Goal: Find specific page/section: Find specific page/section

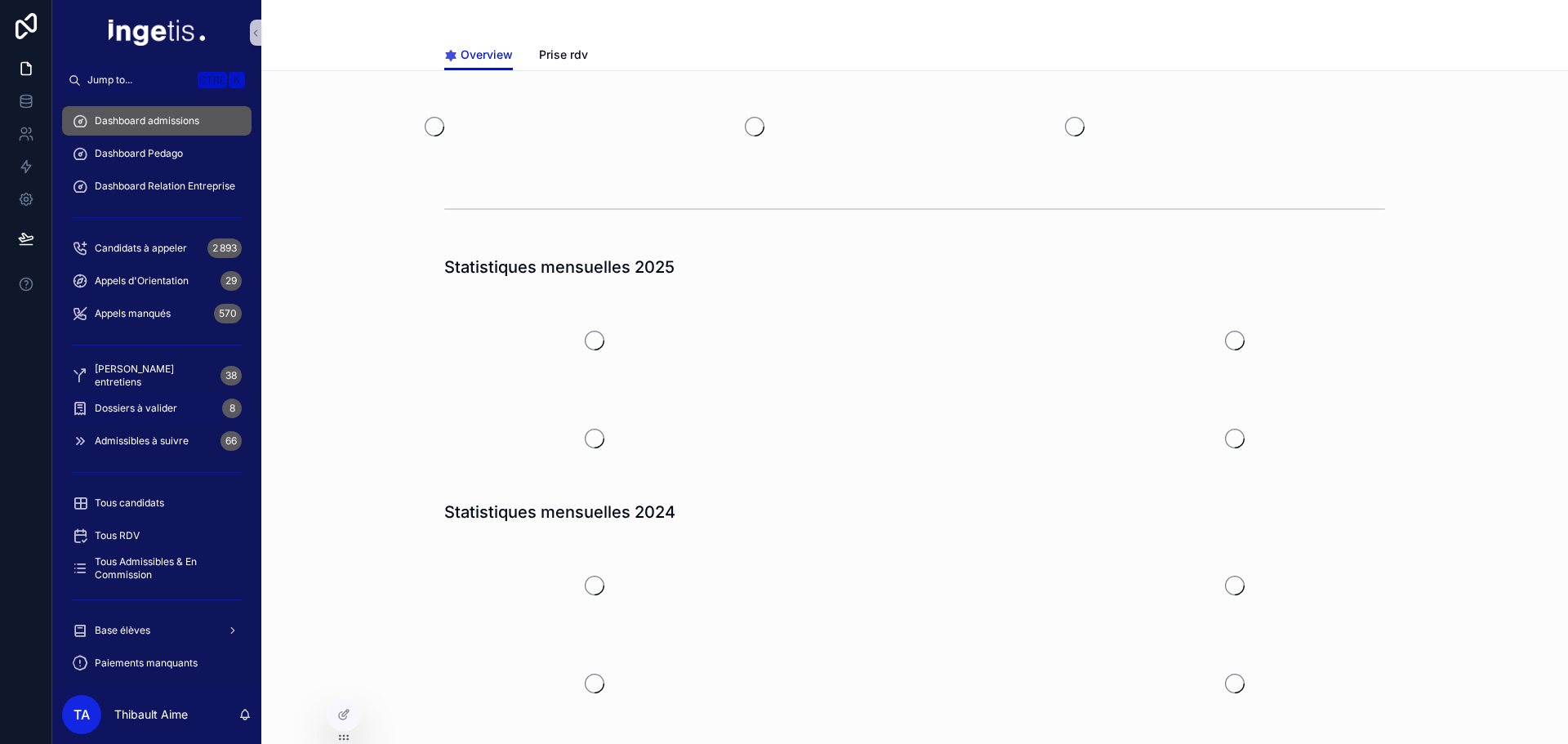
click at [179, 406] on div "Dossiers à valider 8" at bounding box center [156, 408] width 170 height 26
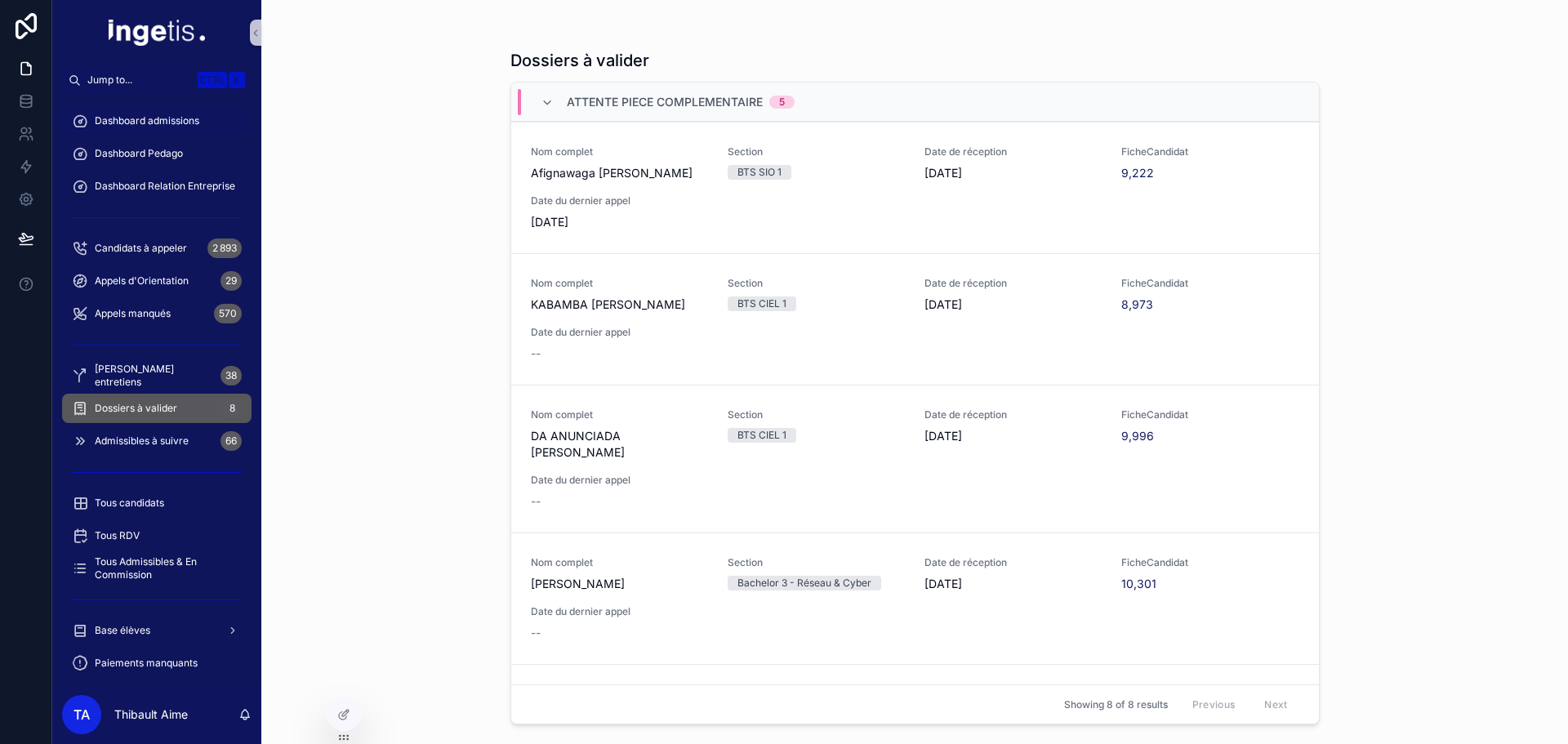
click at [191, 126] on span "Dashboard admissions" at bounding box center [147, 121] width 105 height 13
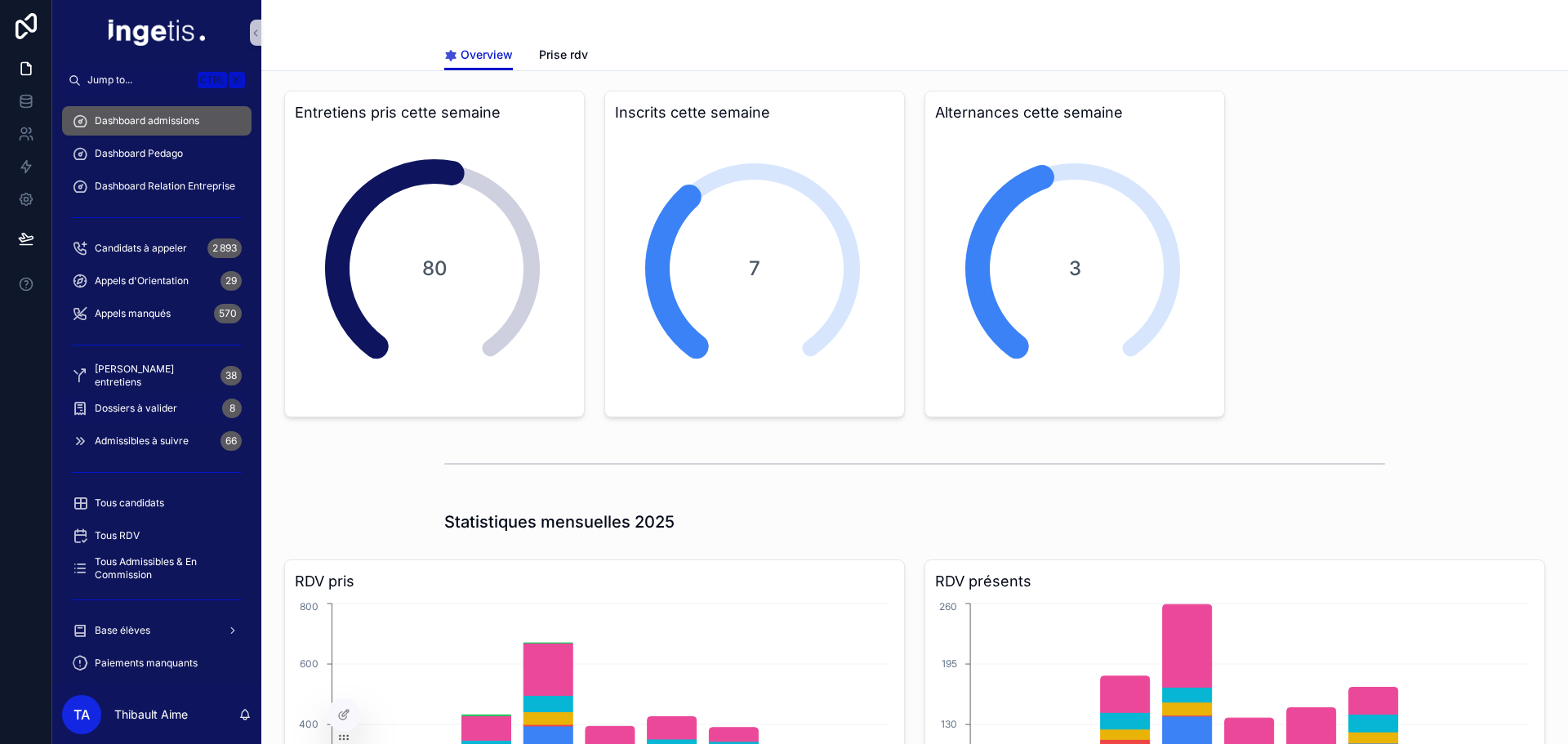
click at [182, 410] on div "Dossiers à valider 8" at bounding box center [156, 408] width 170 height 26
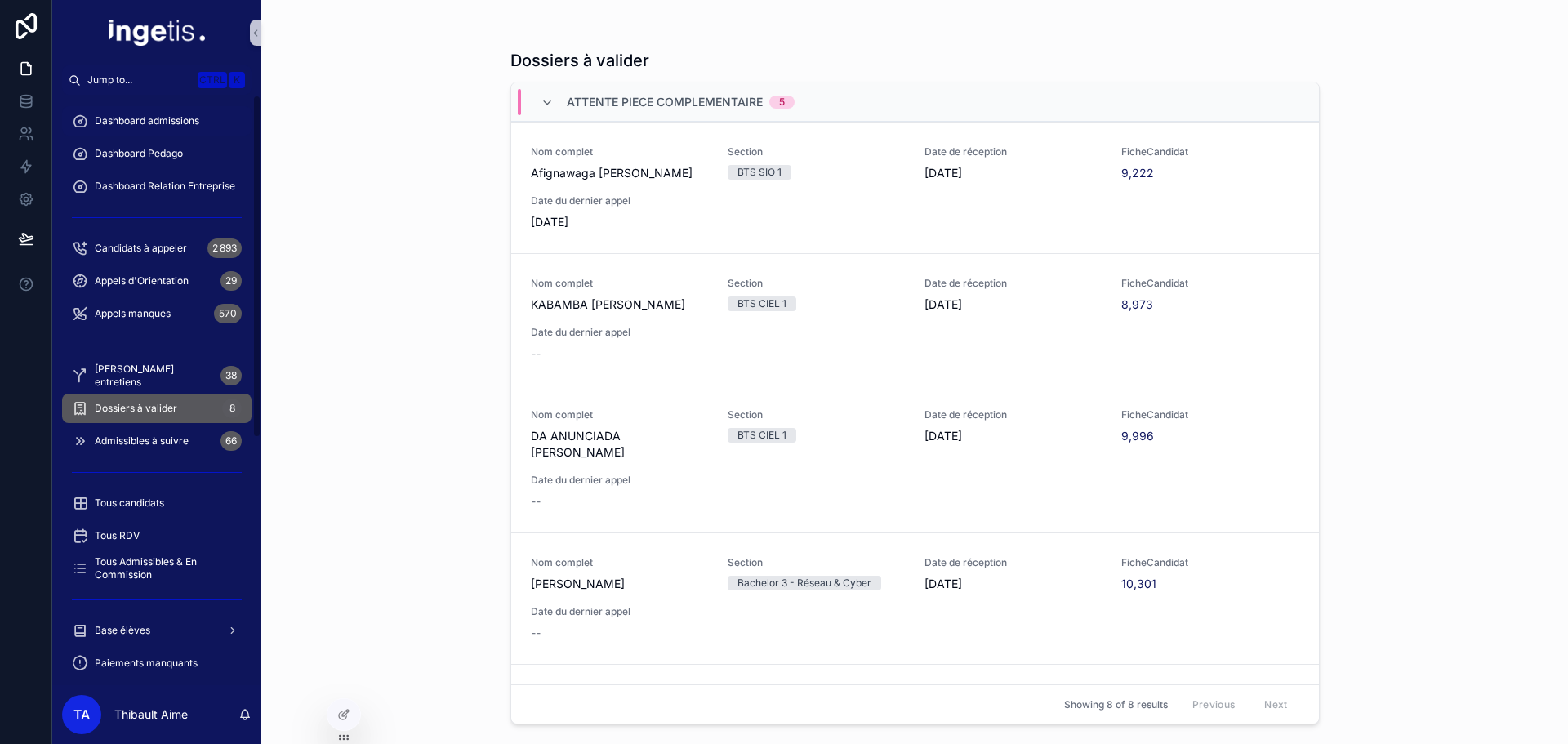
click at [177, 121] on span "Dashboard admissions" at bounding box center [147, 121] width 105 height 13
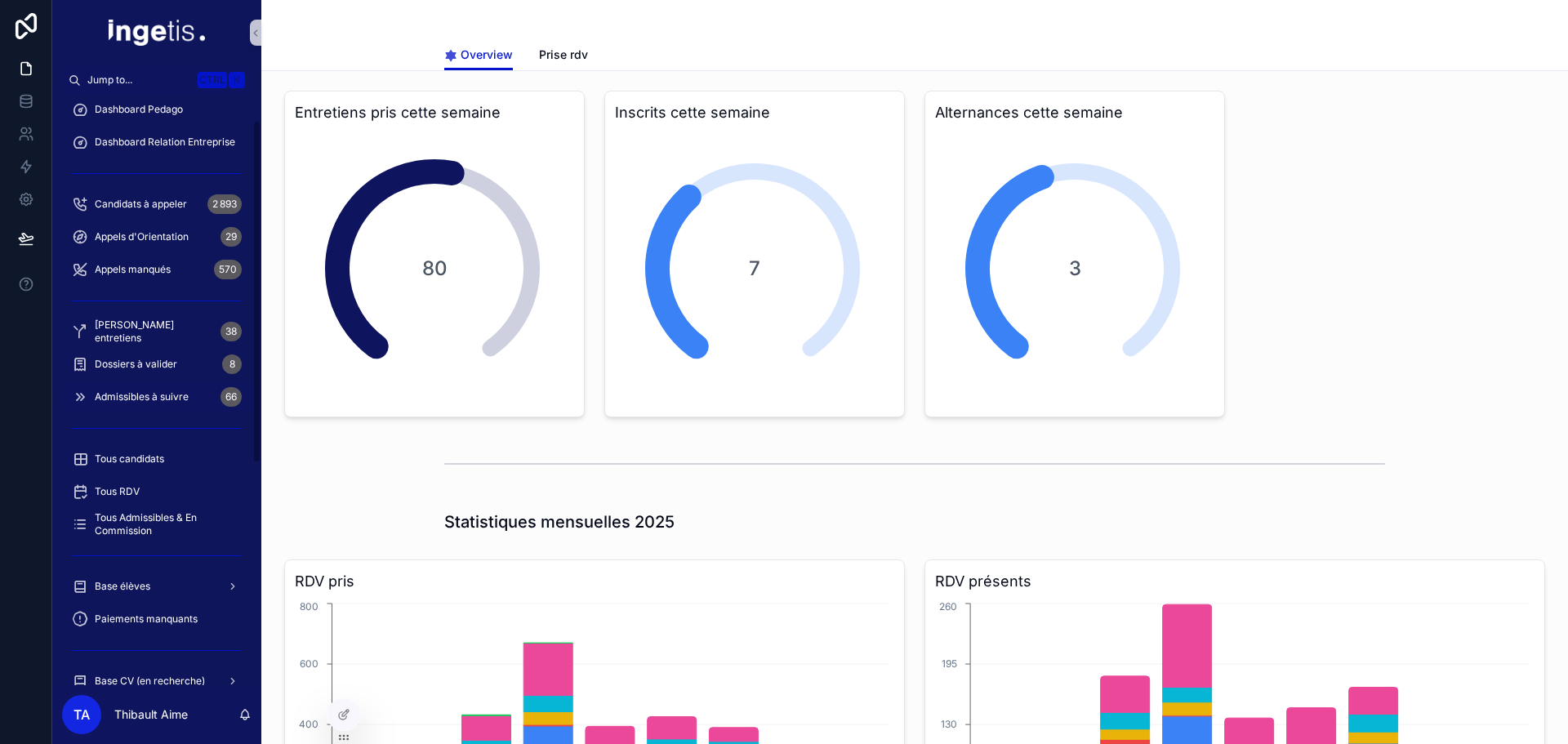
scroll to position [82, 0]
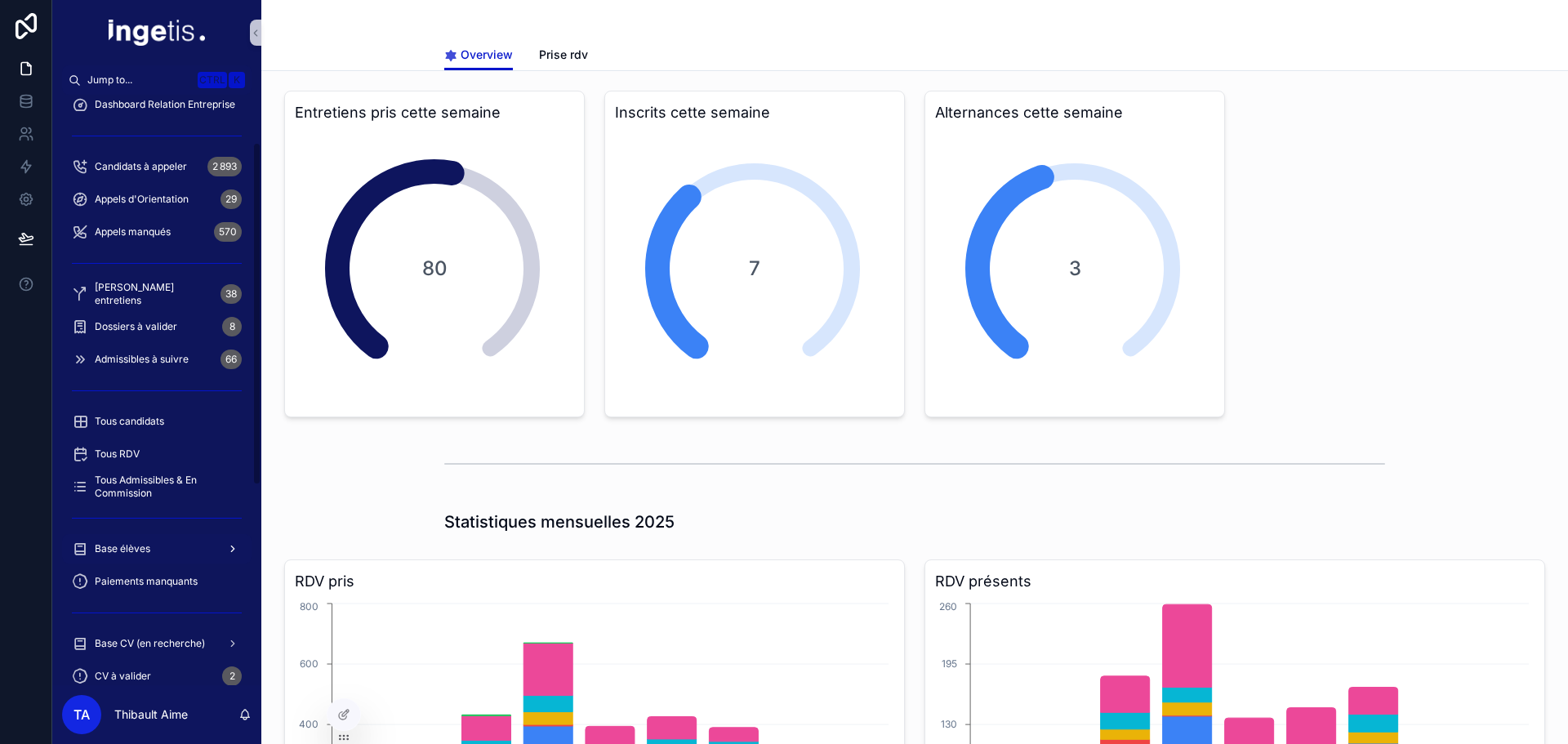
click at [141, 553] on span "Base élèves" at bounding box center [122, 548] width 56 height 13
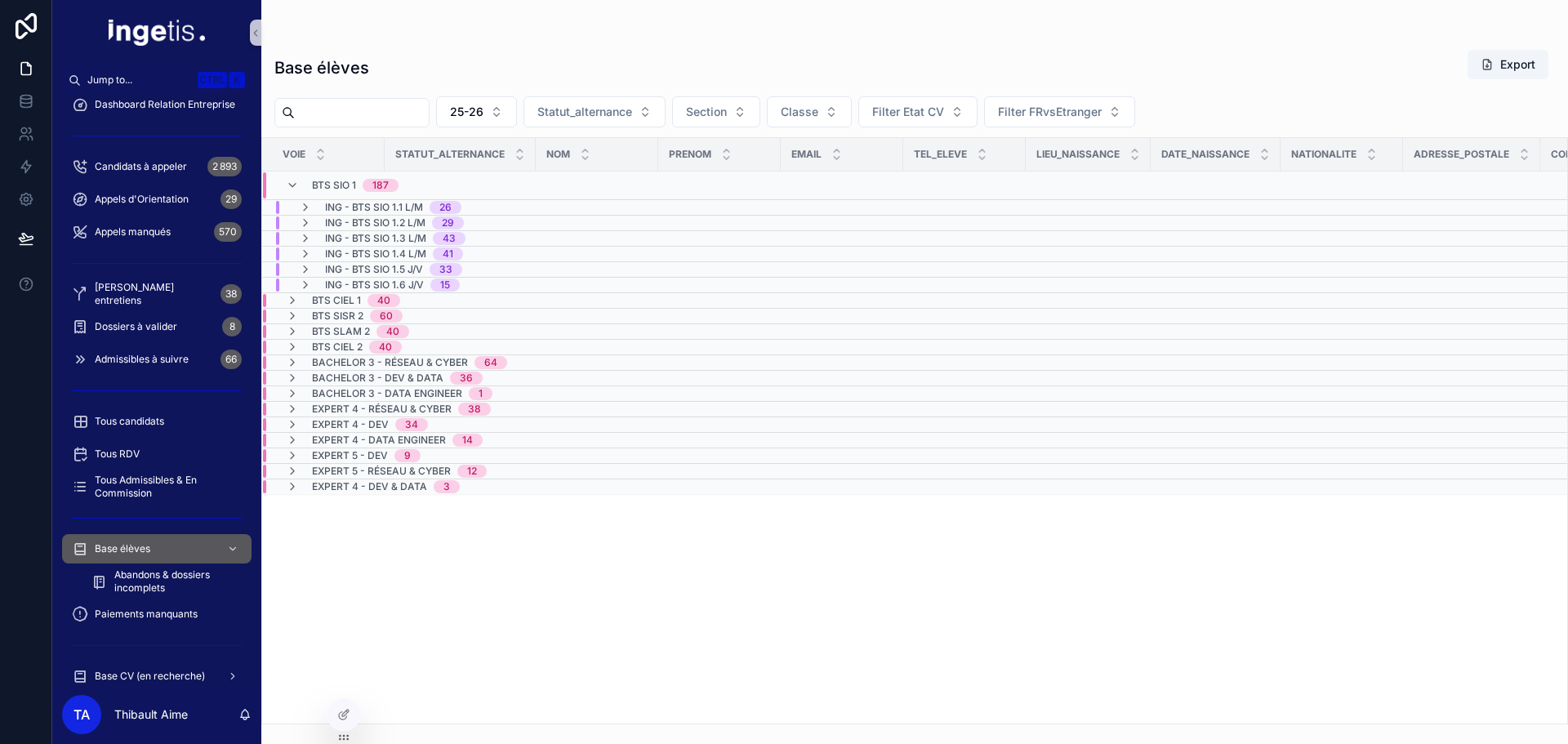
click at [426, 208] on div "ING - BTS SIO 1.1 L/M 26" at bounding box center [393, 207] width 137 height 13
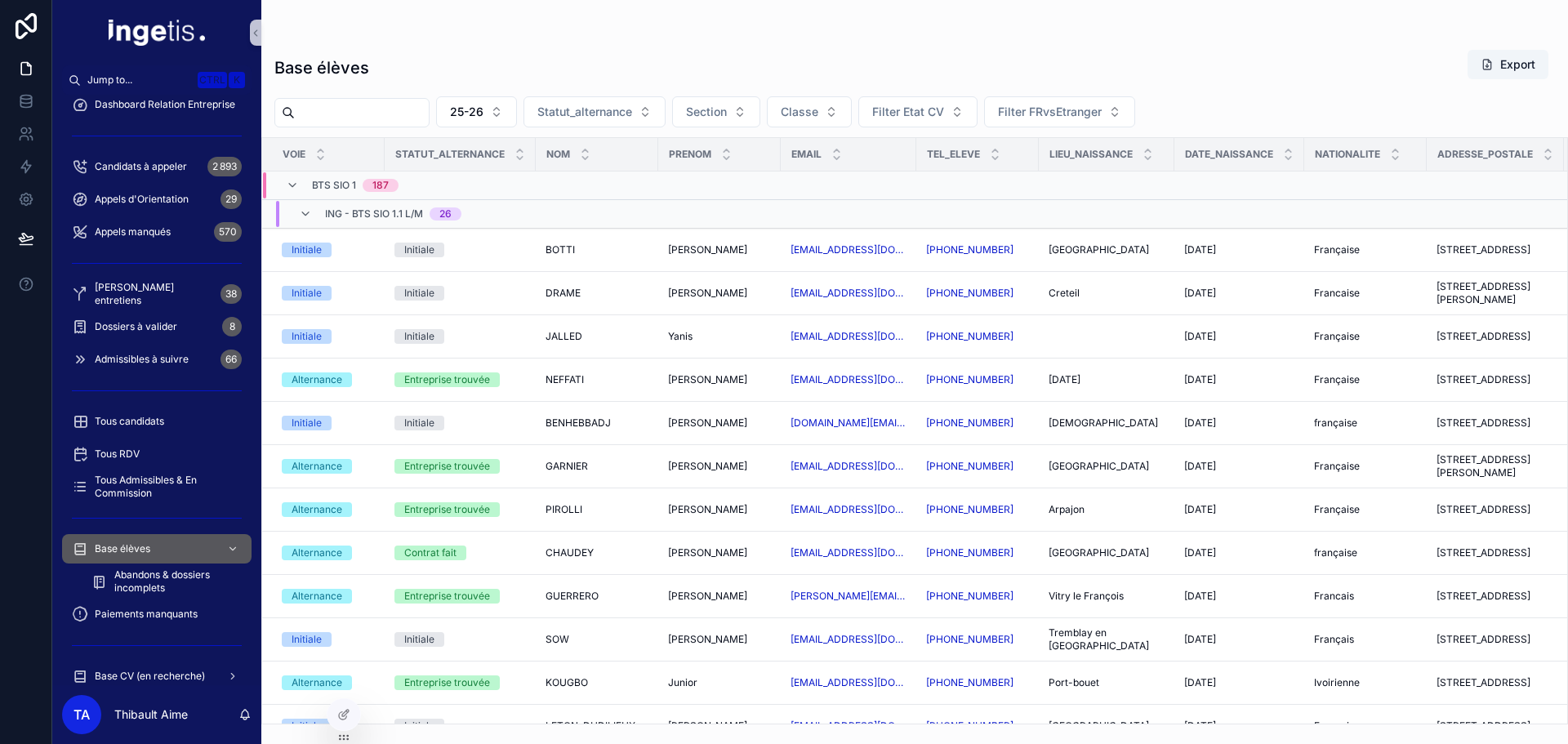
click at [337, 212] on span "ING - BTS SIO 1.1 L/M" at bounding box center [374, 213] width 98 height 13
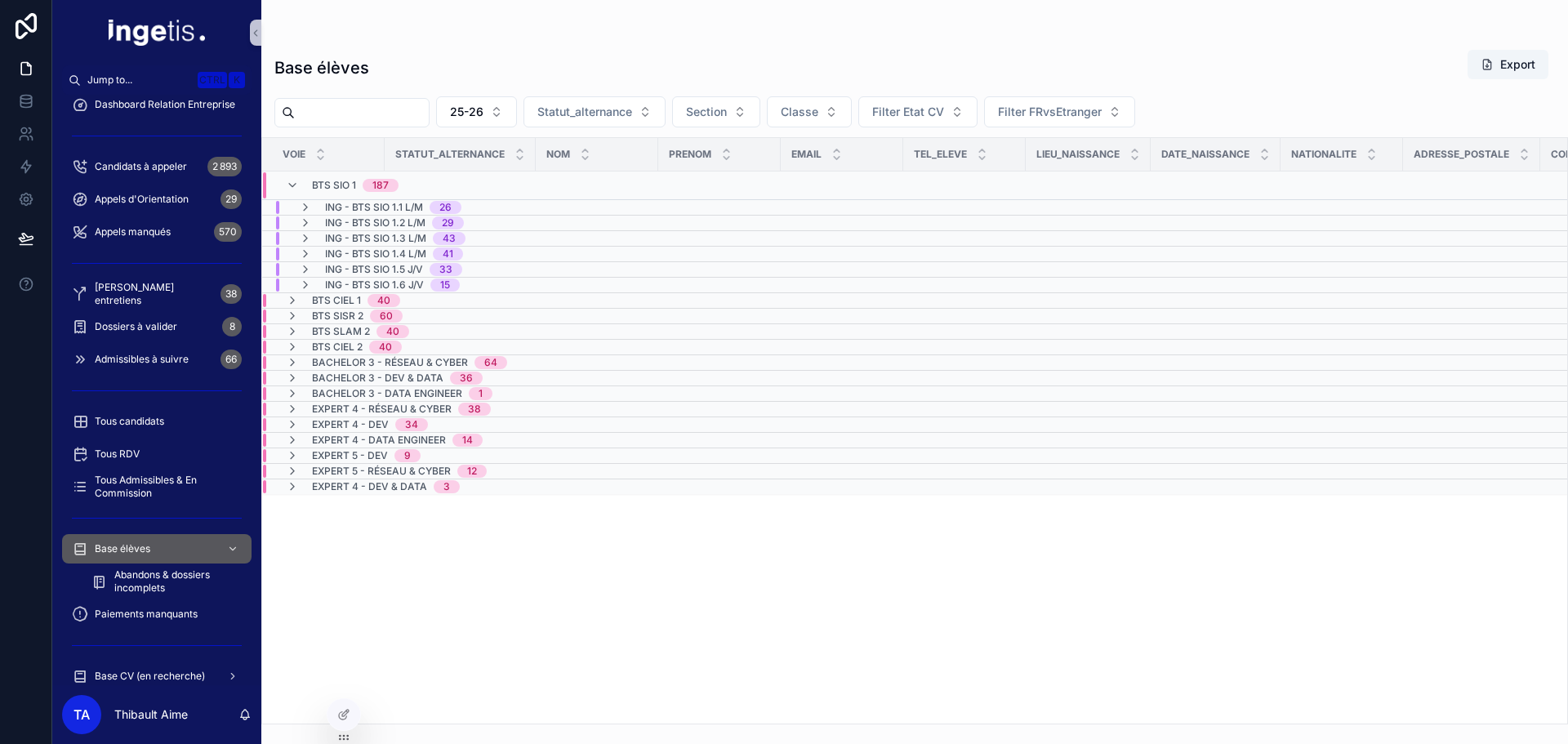
click at [346, 222] on span "ING - BTS SIO 1.2 L/M" at bounding box center [374, 223] width 100 height 13
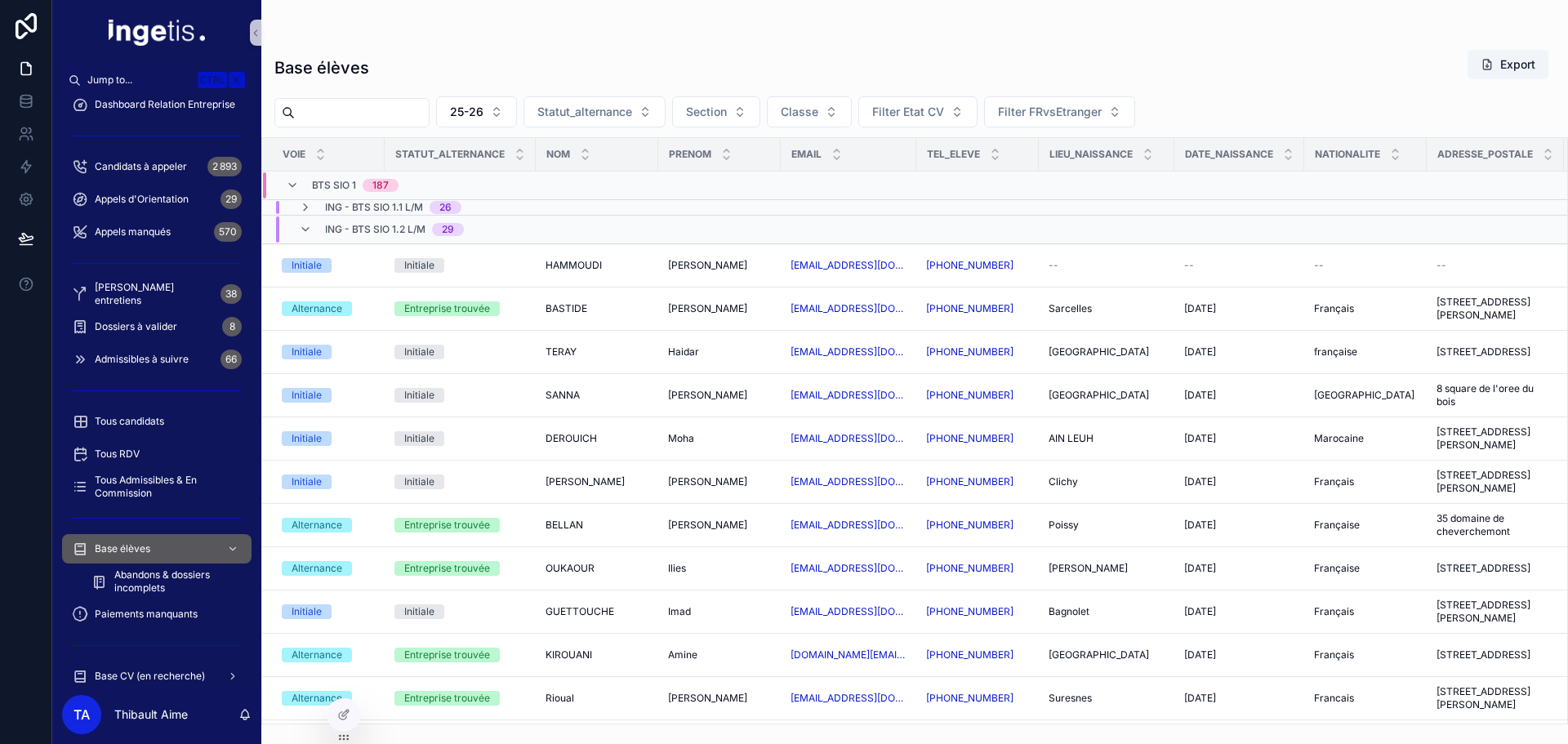
click at [312, 224] on div "ING - BTS SIO 1.2 L/M 29" at bounding box center [381, 229] width 165 height 26
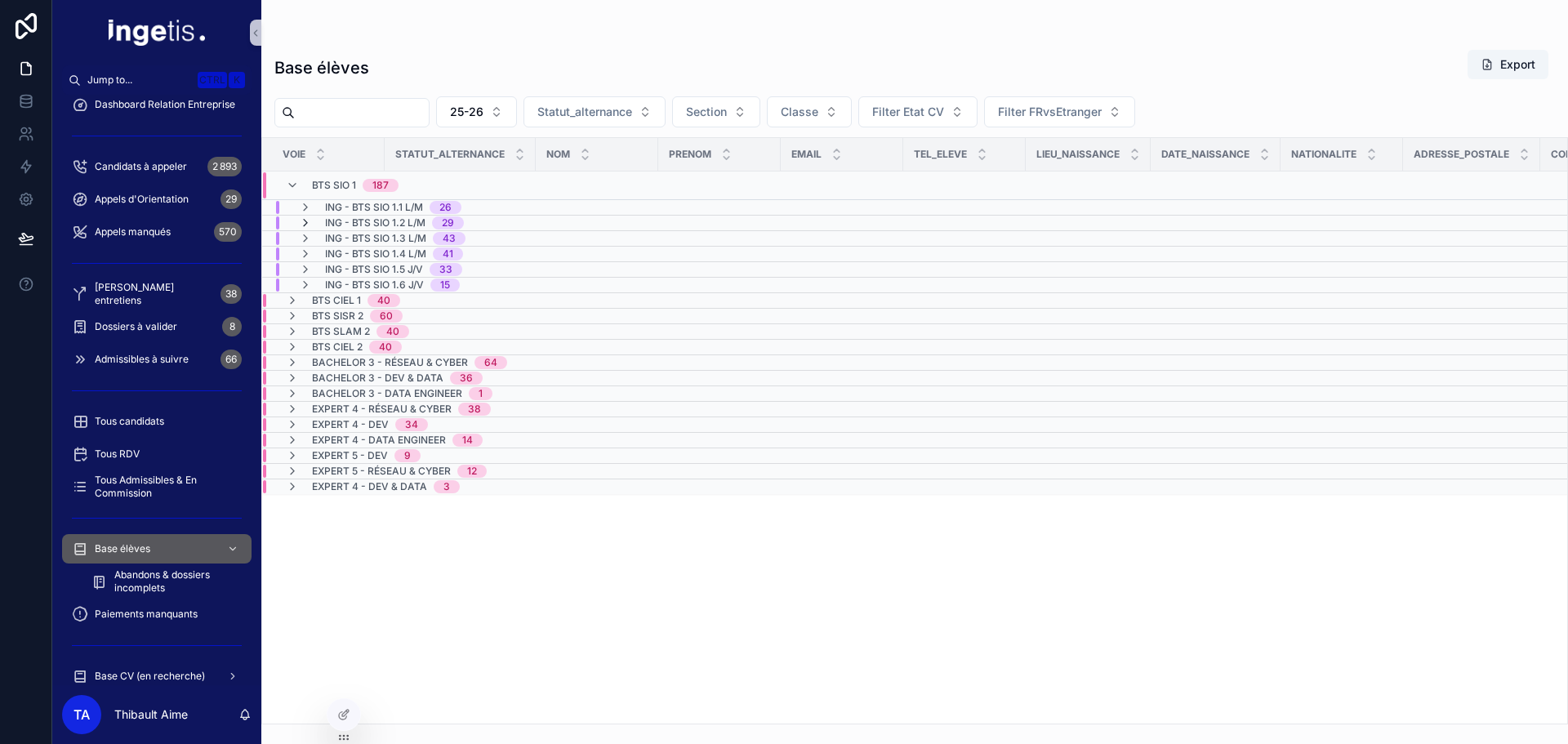
click at [306, 227] on icon "scrollable content" at bounding box center [304, 223] width 13 height 13
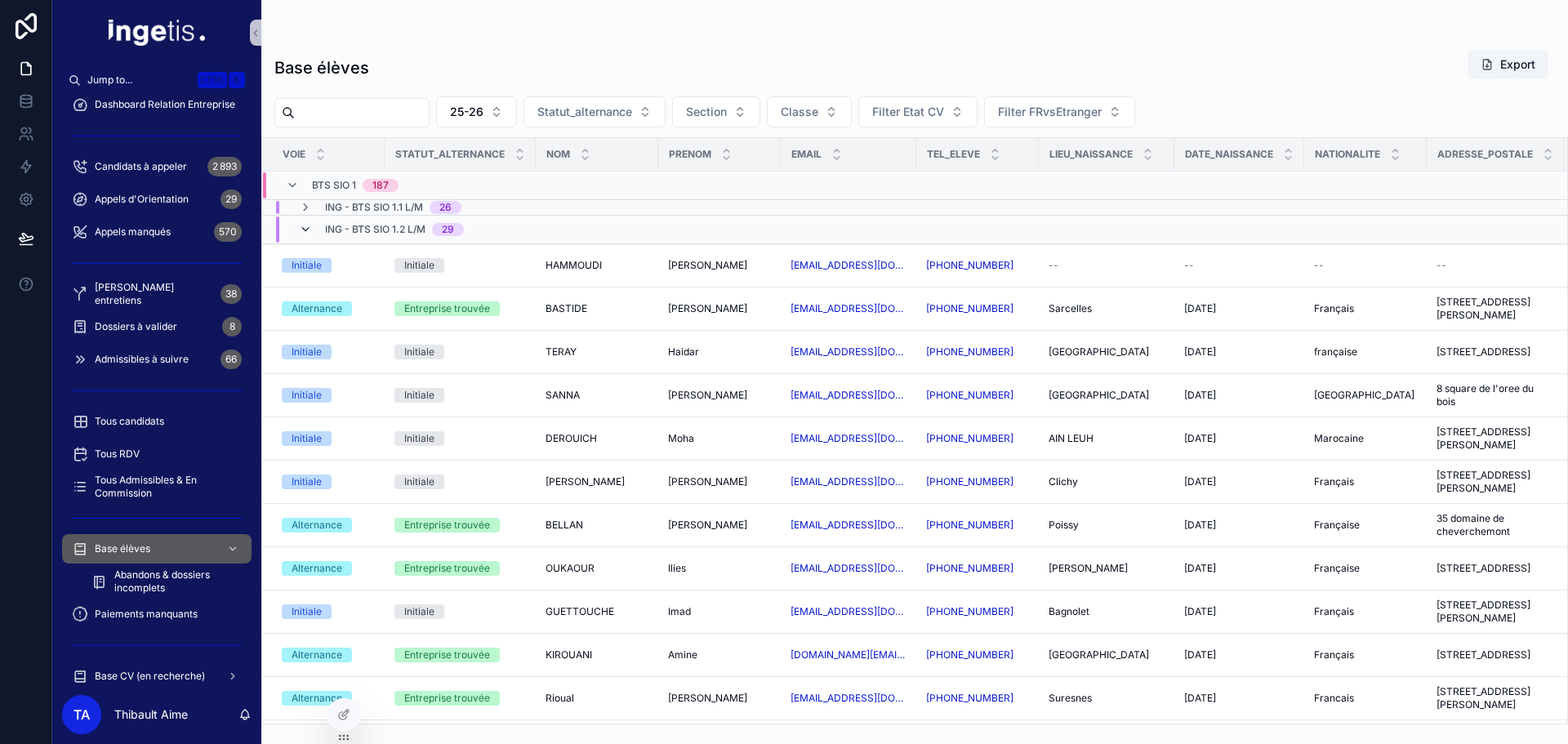
click at [304, 231] on icon "scrollable content" at bounding box center [304, 229] width 13 height 13
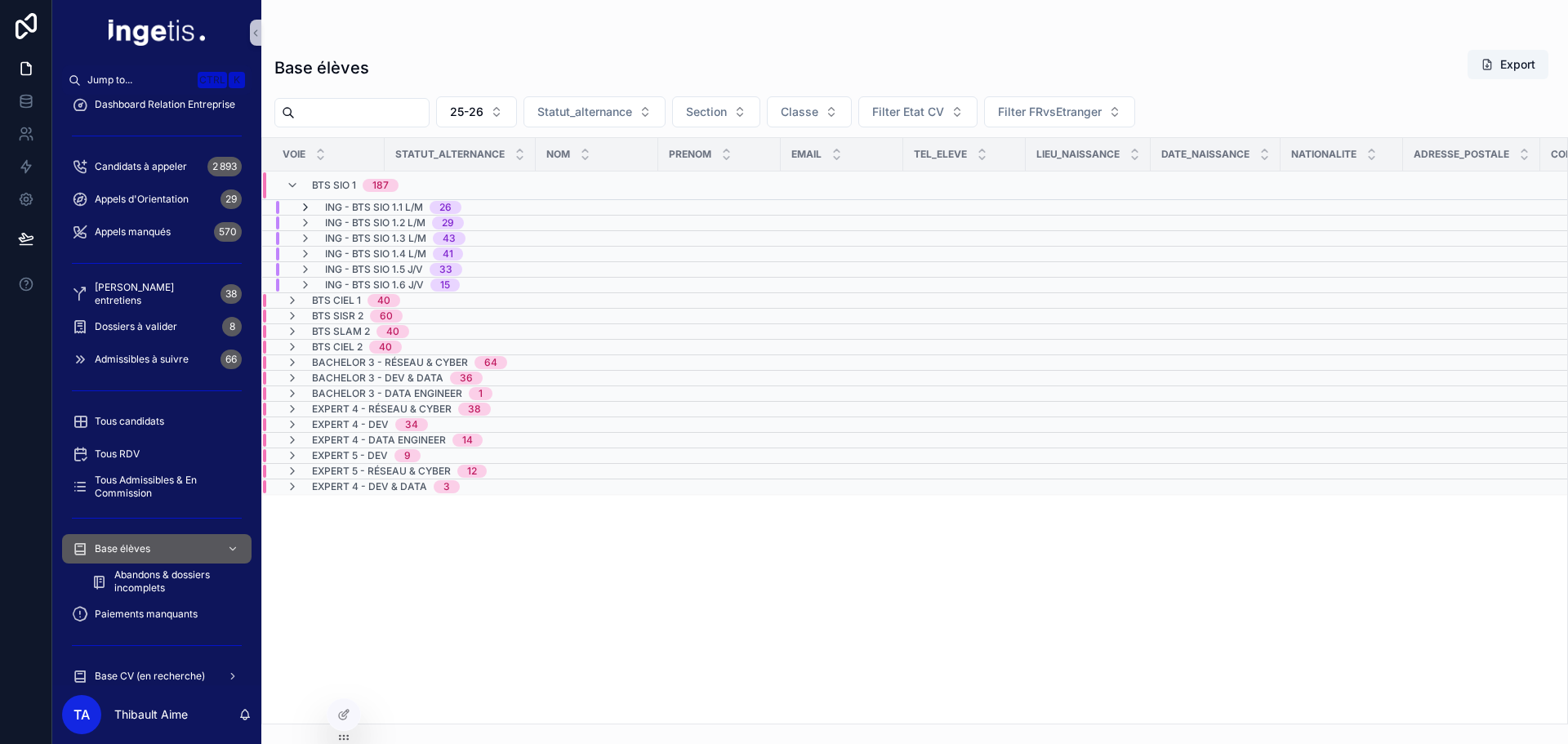
click at [304, 212] on icon "scrollable content" at bounding box center [304, 207] width 13 height 13
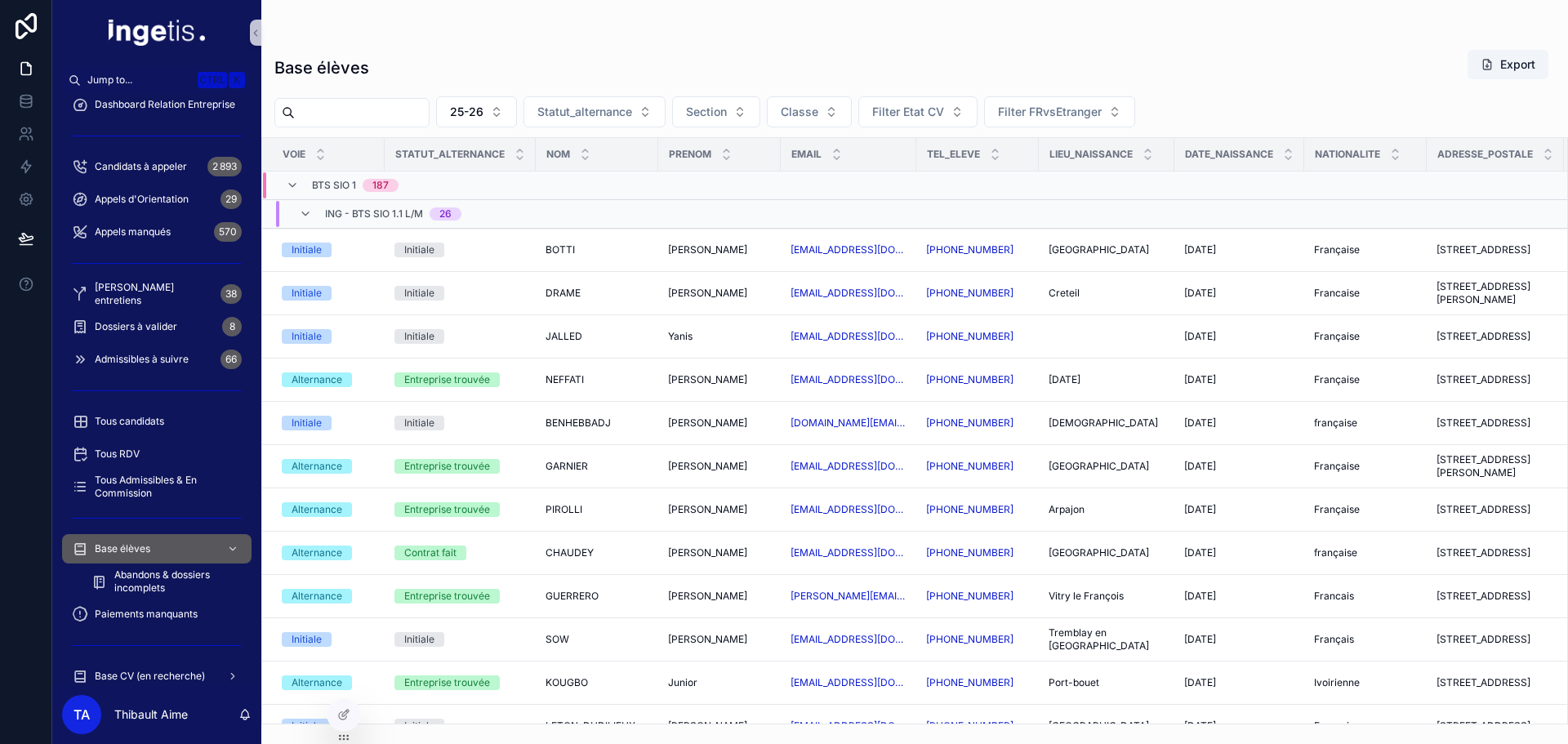
click at [304, 212] on icon "scrollable content" at bounding box center [304, 213] width 13 height 13
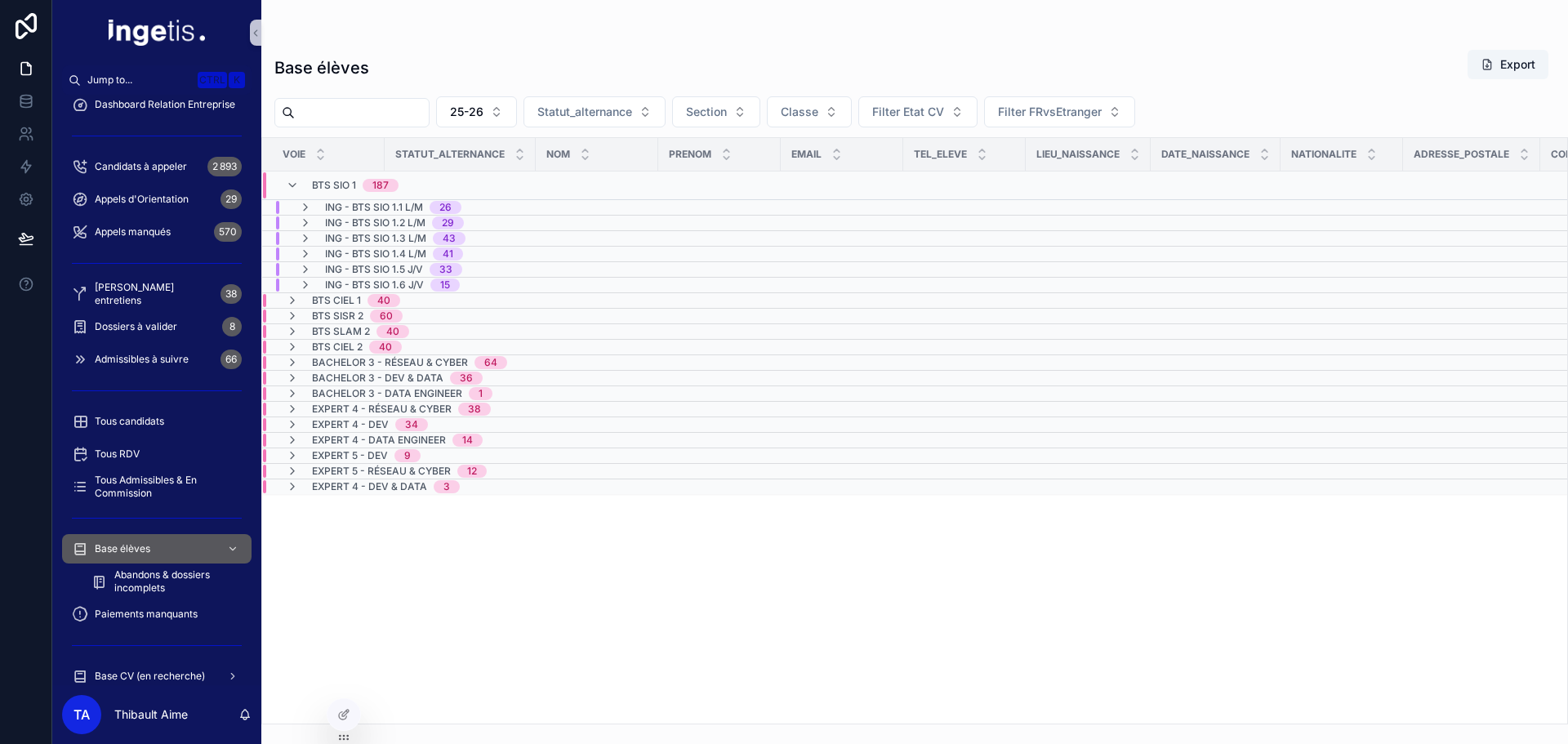
click at [328, 178] on div "BTS SIO 1 187" at bounding box center [355, 185] width 87 height 26
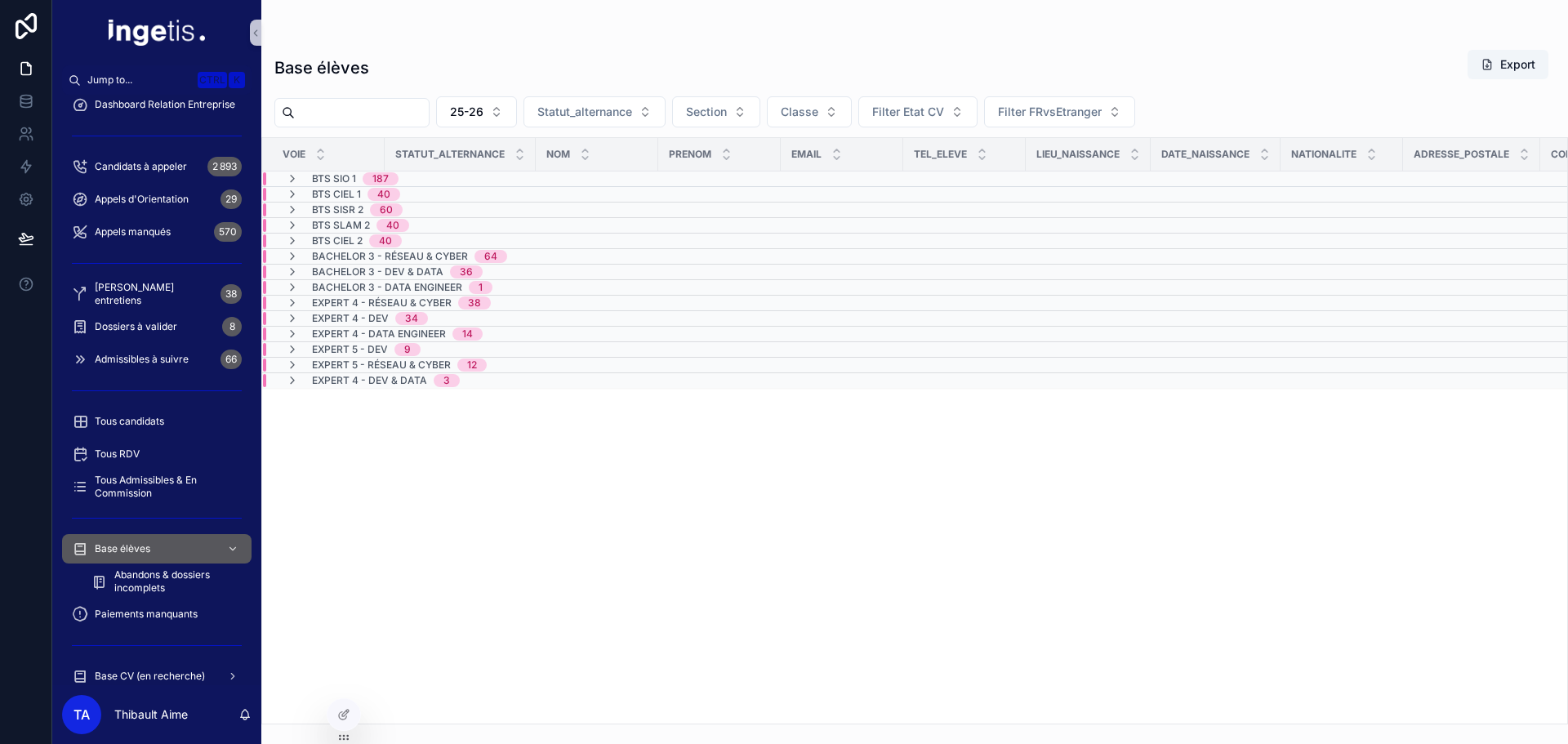
click at [333, 197] on span "BTS CIEL 1" at bounding box center [337, 194] width 49 height 13
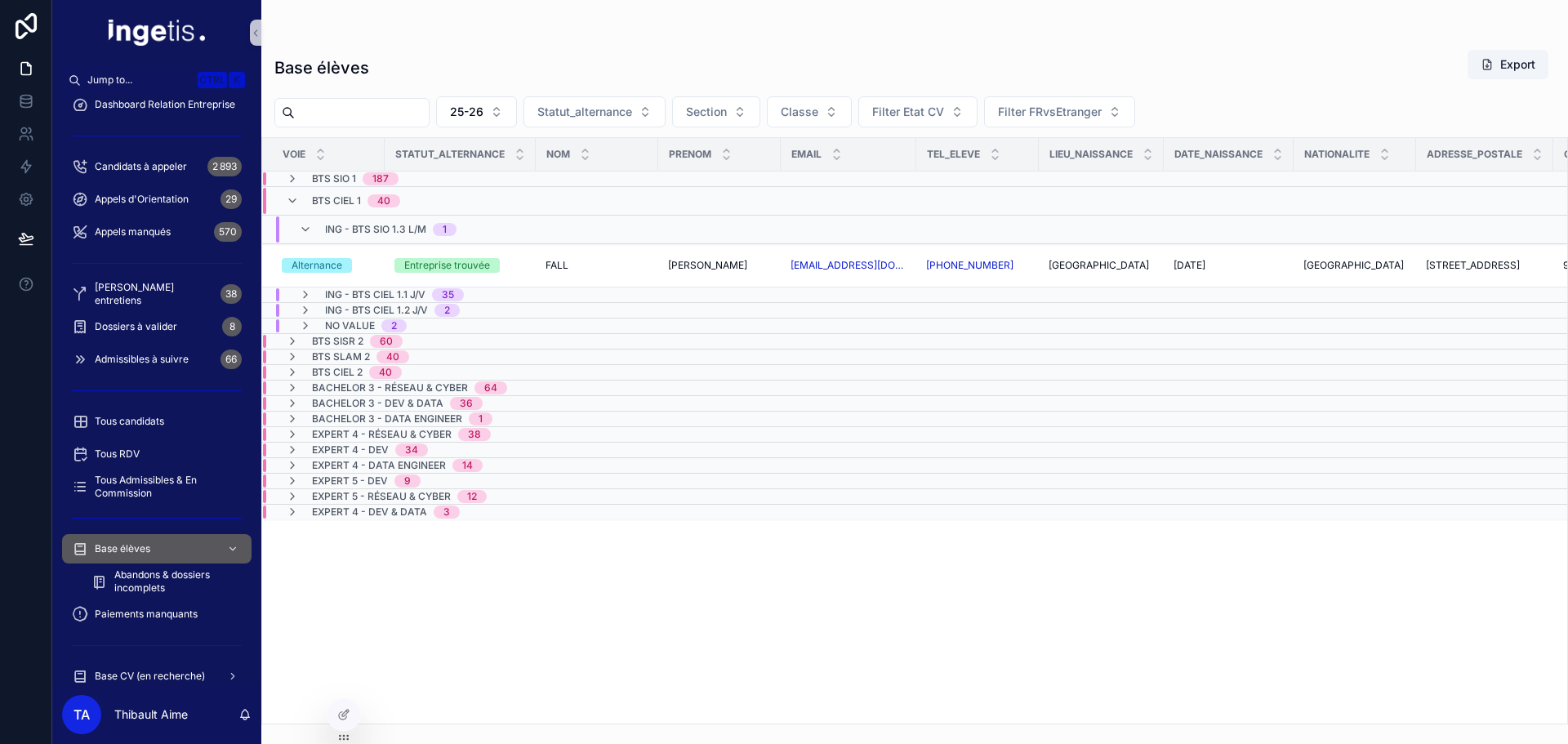
click at [342, 223] on span "ING - BTS SIO 1.3 L/M" at bounding box center [375, 229] width 101 height 13
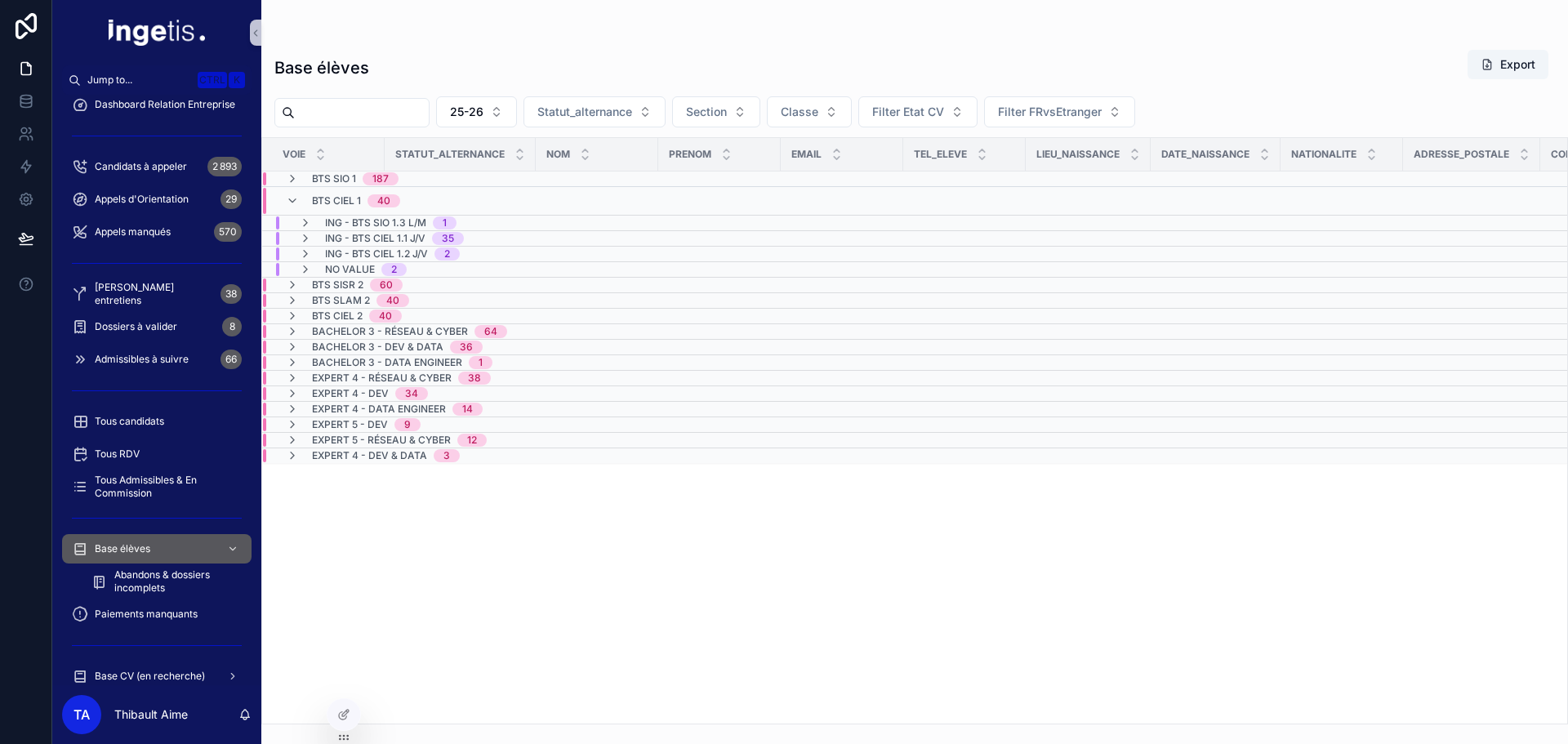
click at [342, 223] on span "ING - BTS SIO 1.3 L/M" at bounding box center [375, 223] width 101 height 13
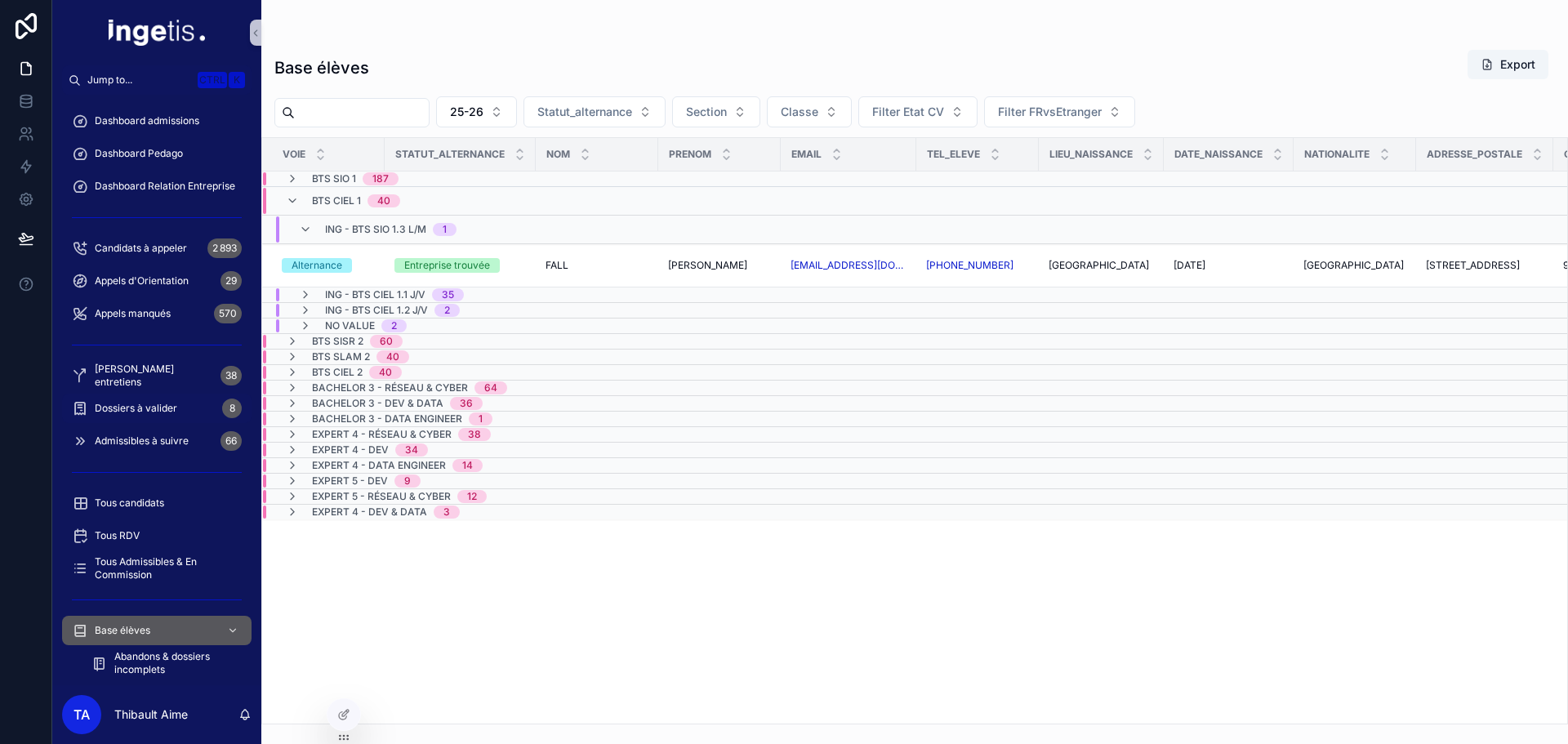
click at [163, 396] on div "Dossiers à valider 8" at bounding box center [156, 408] width 170 height 26
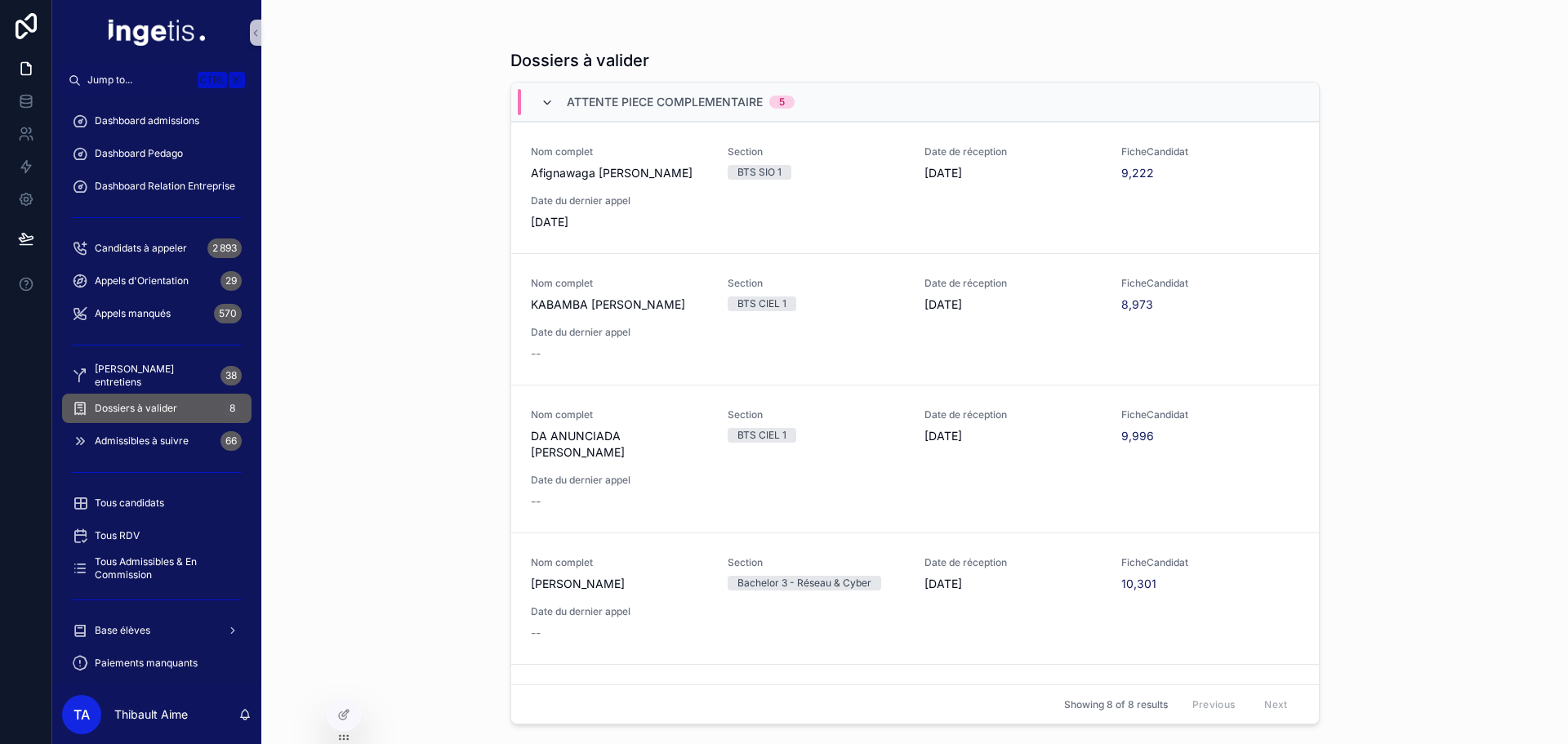
click at [542, 101] on icon "scrollable content" at bounding box center [547, 102] width 13 height 13
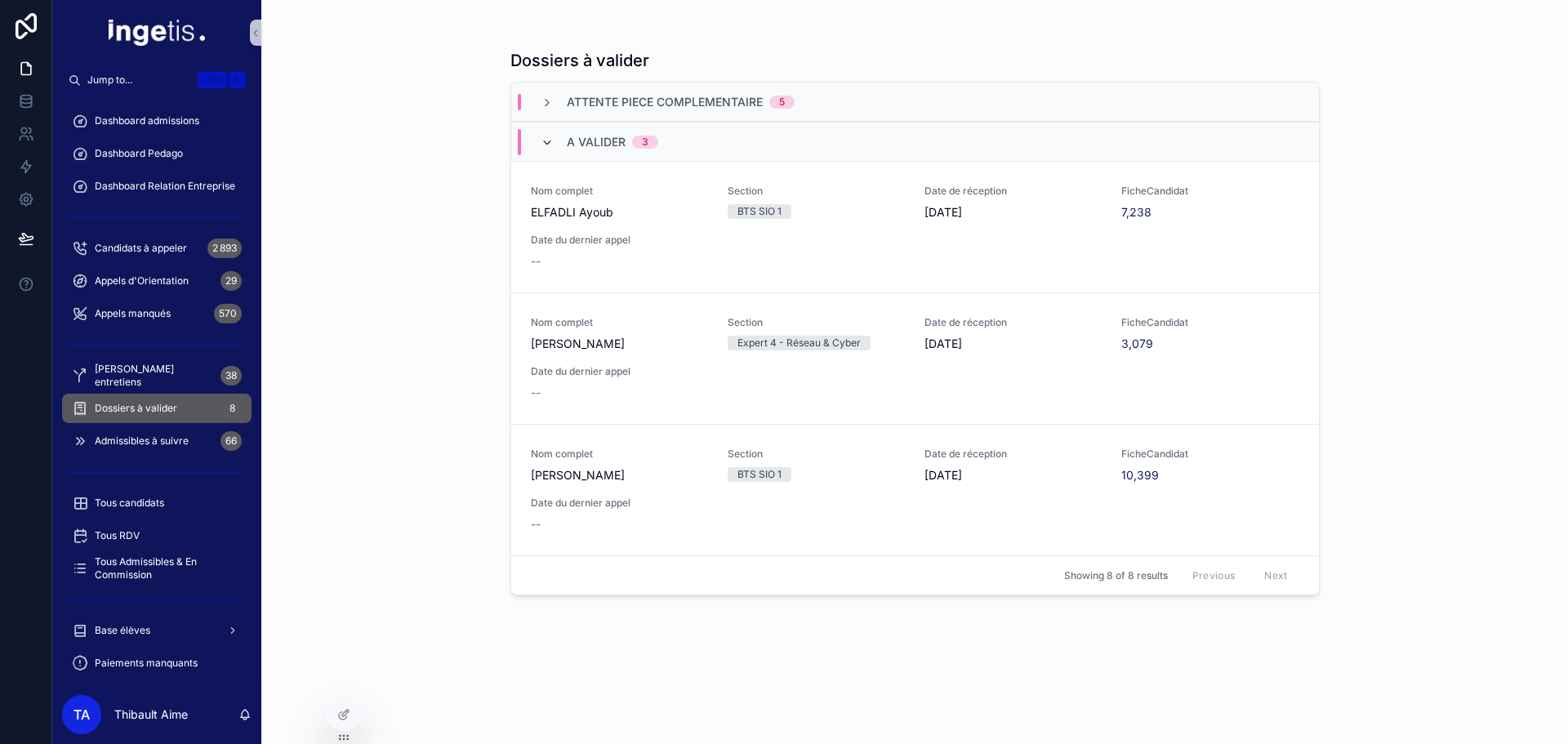
click at [547, 143] on icon "scrollable content" at bounding box center [547, 143] width 13 height 13
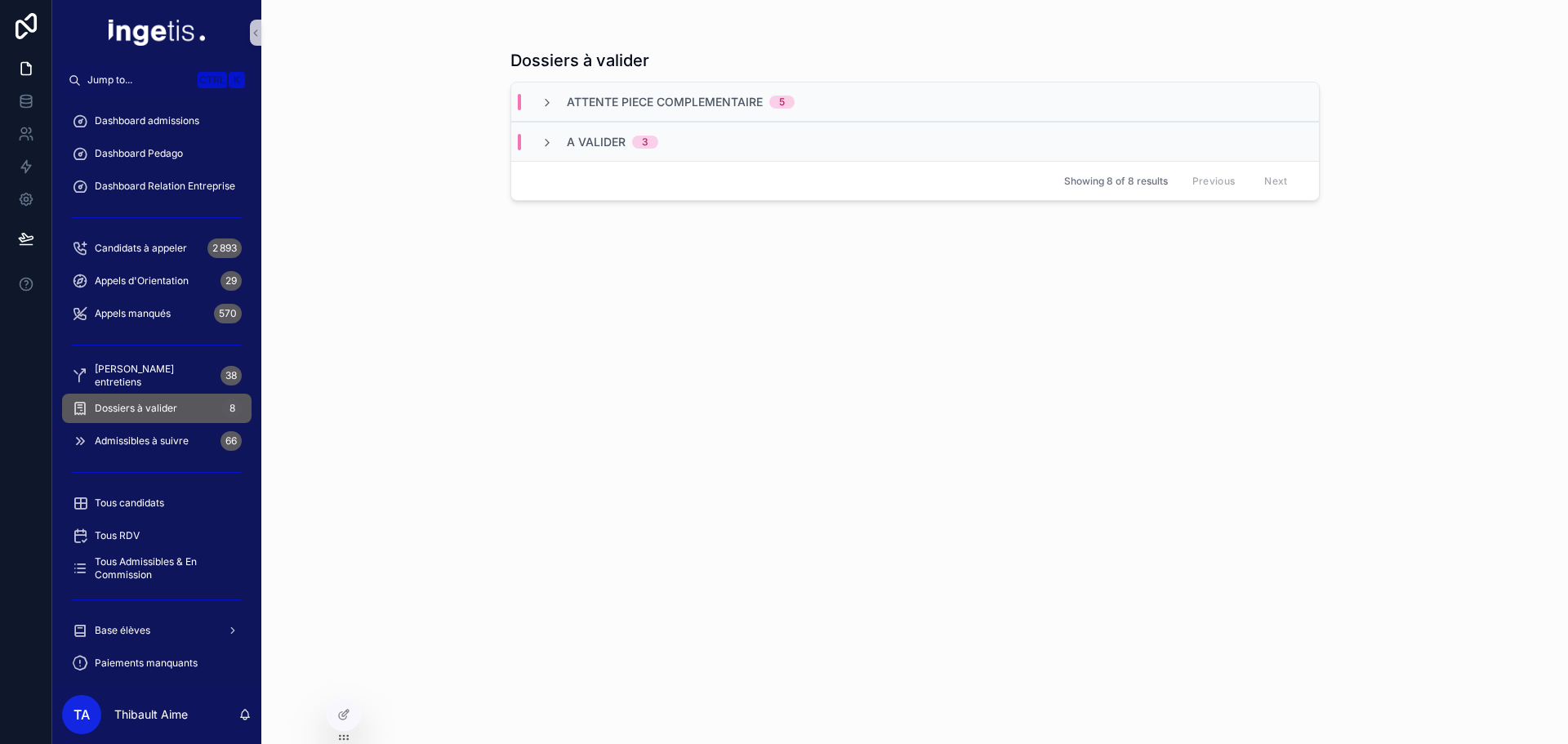
click at [547, 143] on icon "scrollable content" at bounding box center [547, 143] width 13 height 13
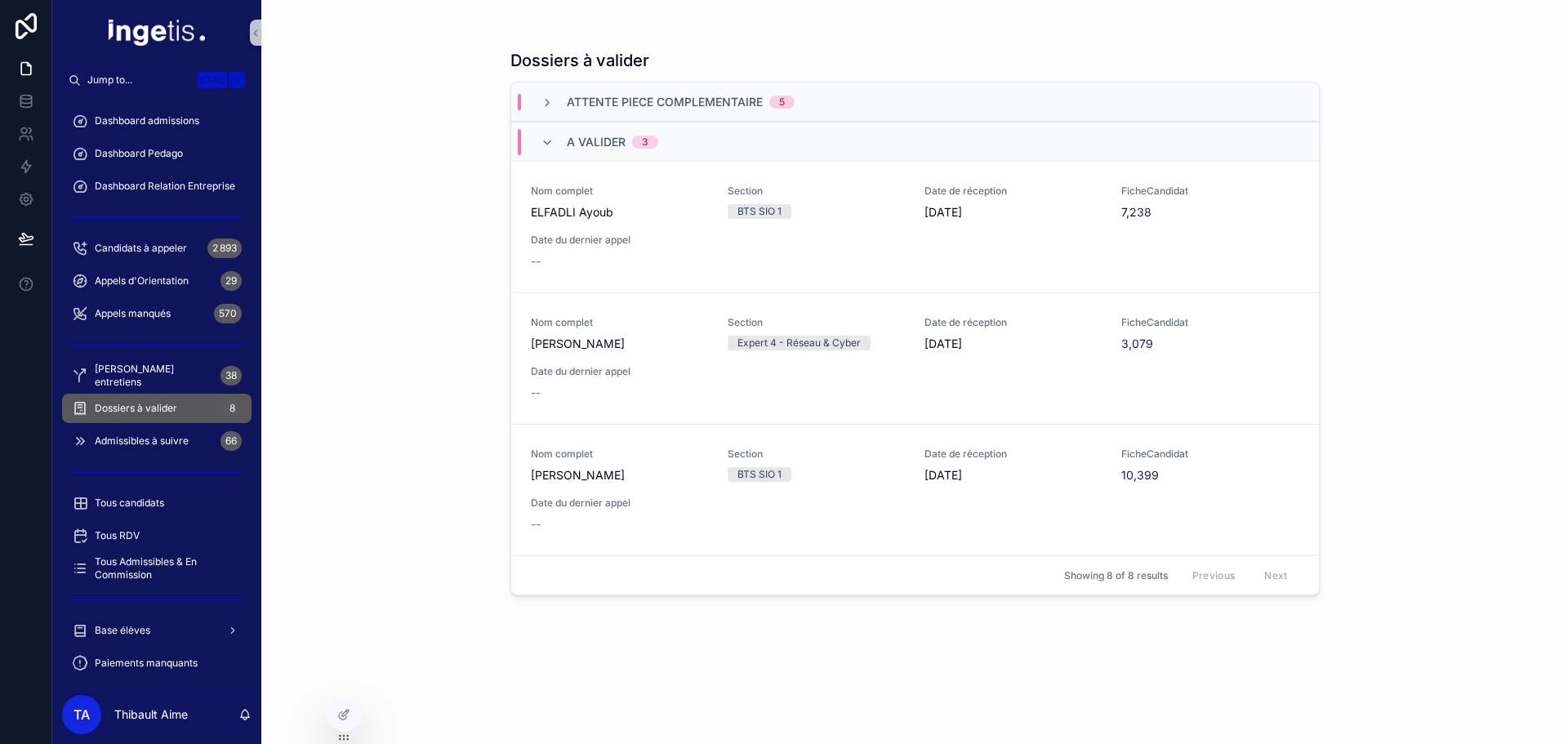
click at [556, 100] on div "Attente piece complementaire 5" at bounding box center [667, 101] width 254 height 16
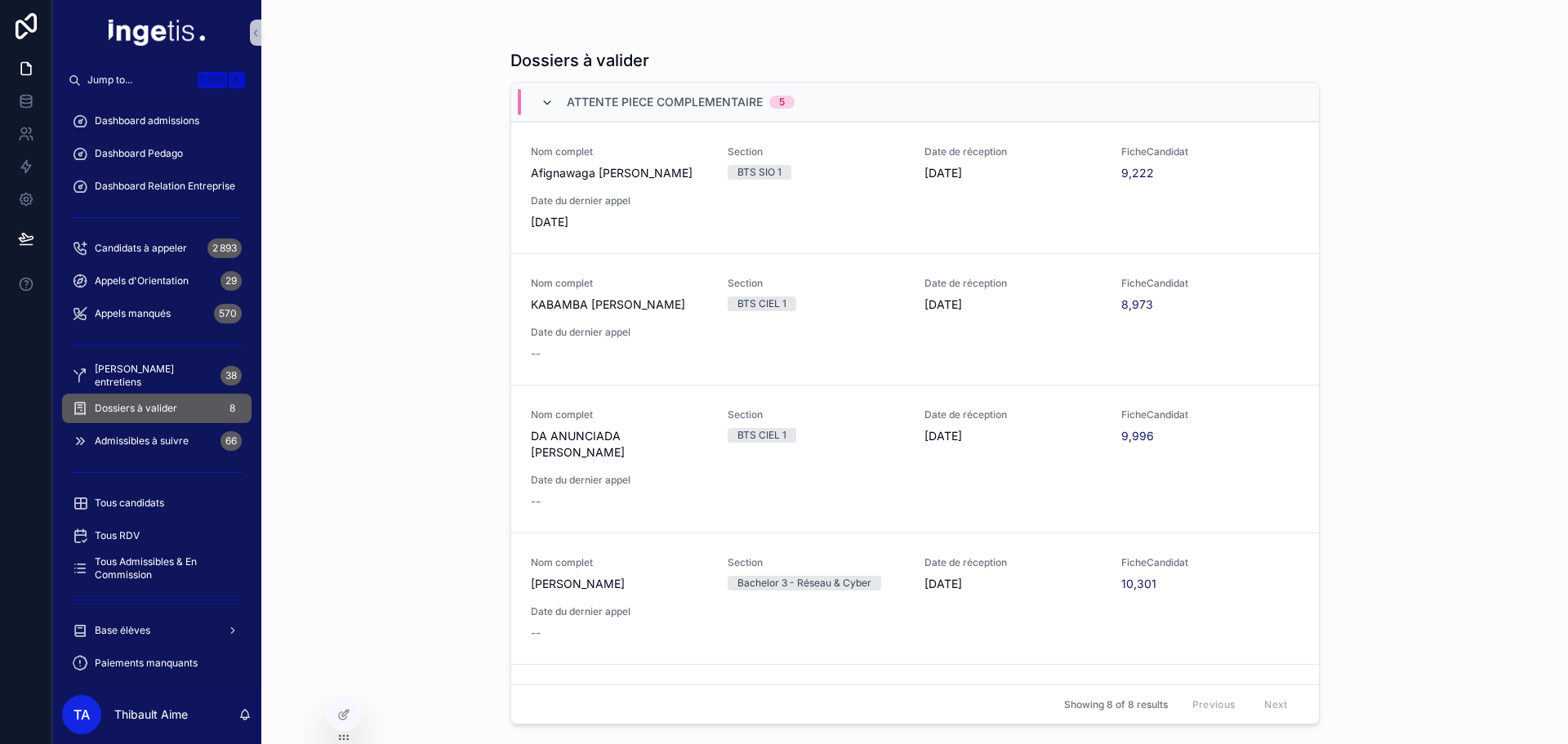
click at [549, 105] on icon "scrollable content" at bounding box center [547, 102] width 13 height 13
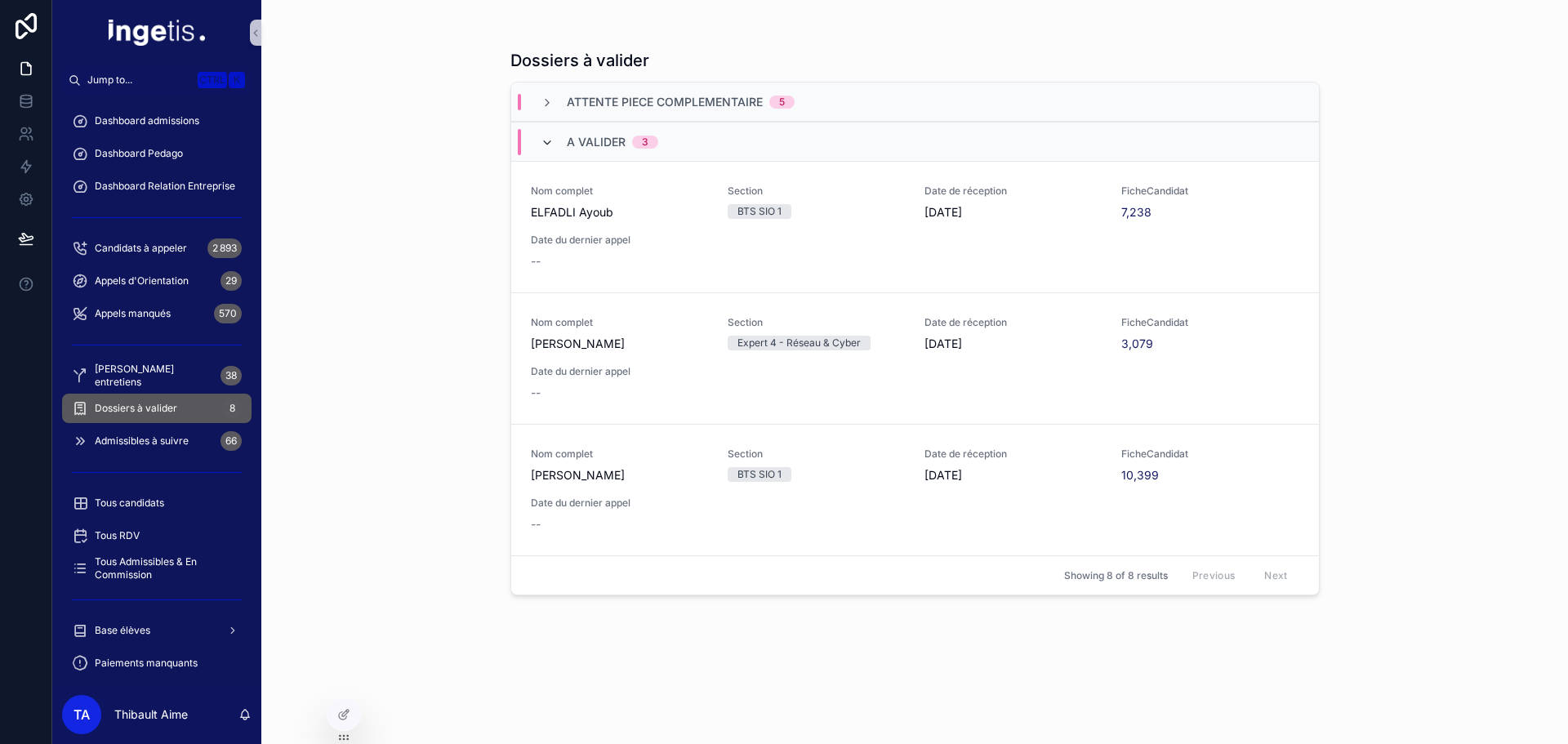
click at [547, 138] on icon "scrollable content" at bounding box center [547, 143] width 13 height 13
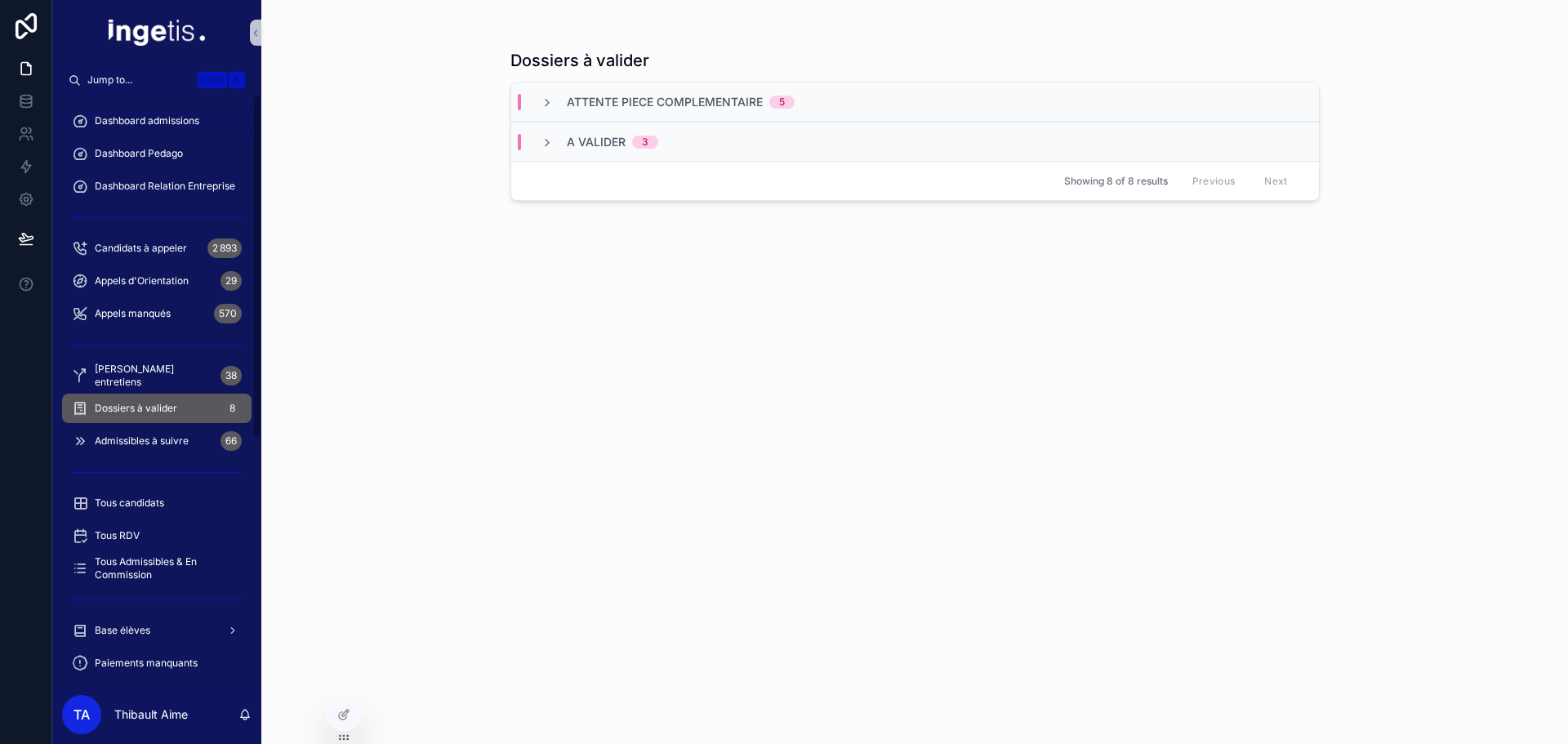
click at [189, 116] on span "Dashboard admissions" at bounding box center [147, 121] width 105 height 13
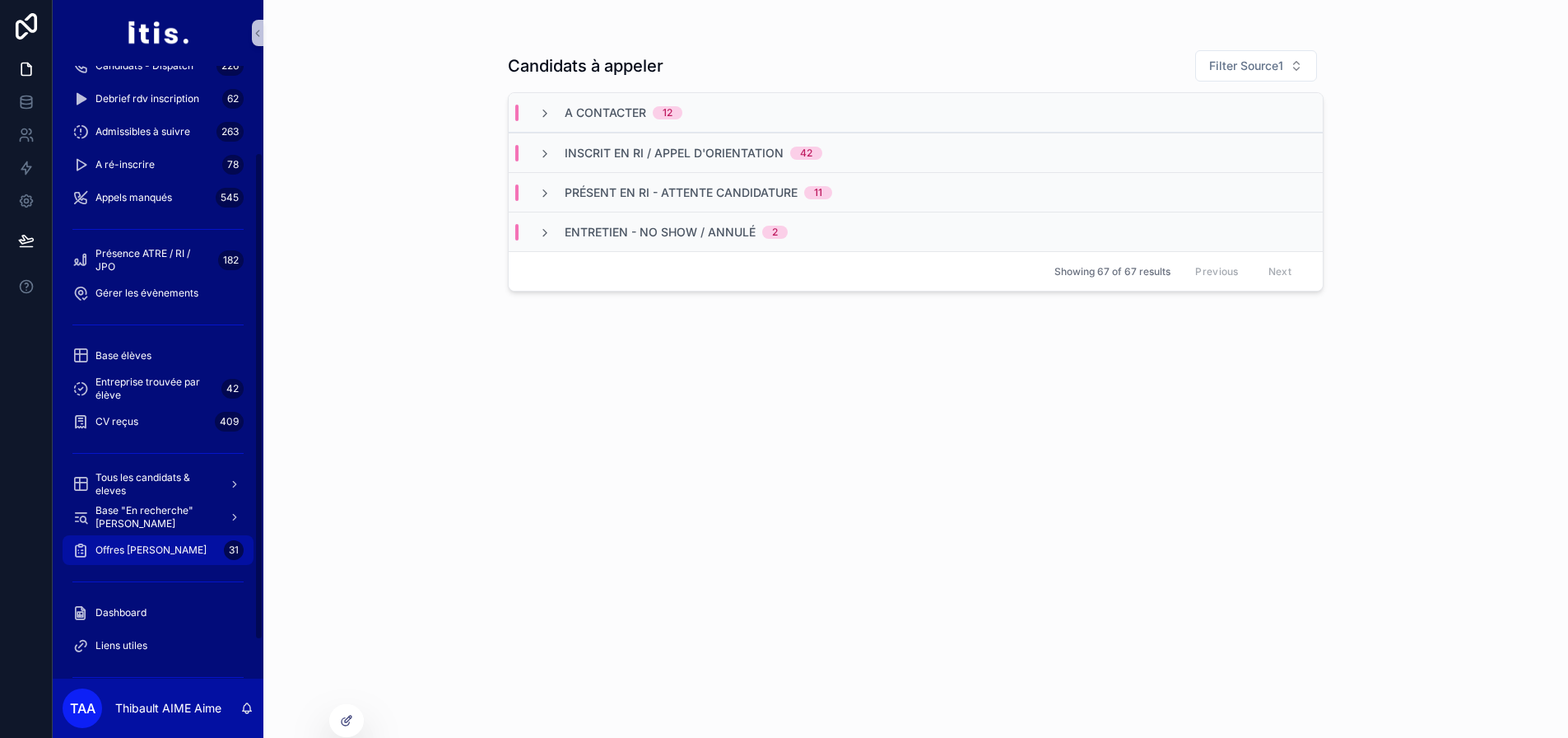
scroll to position [175, 0]
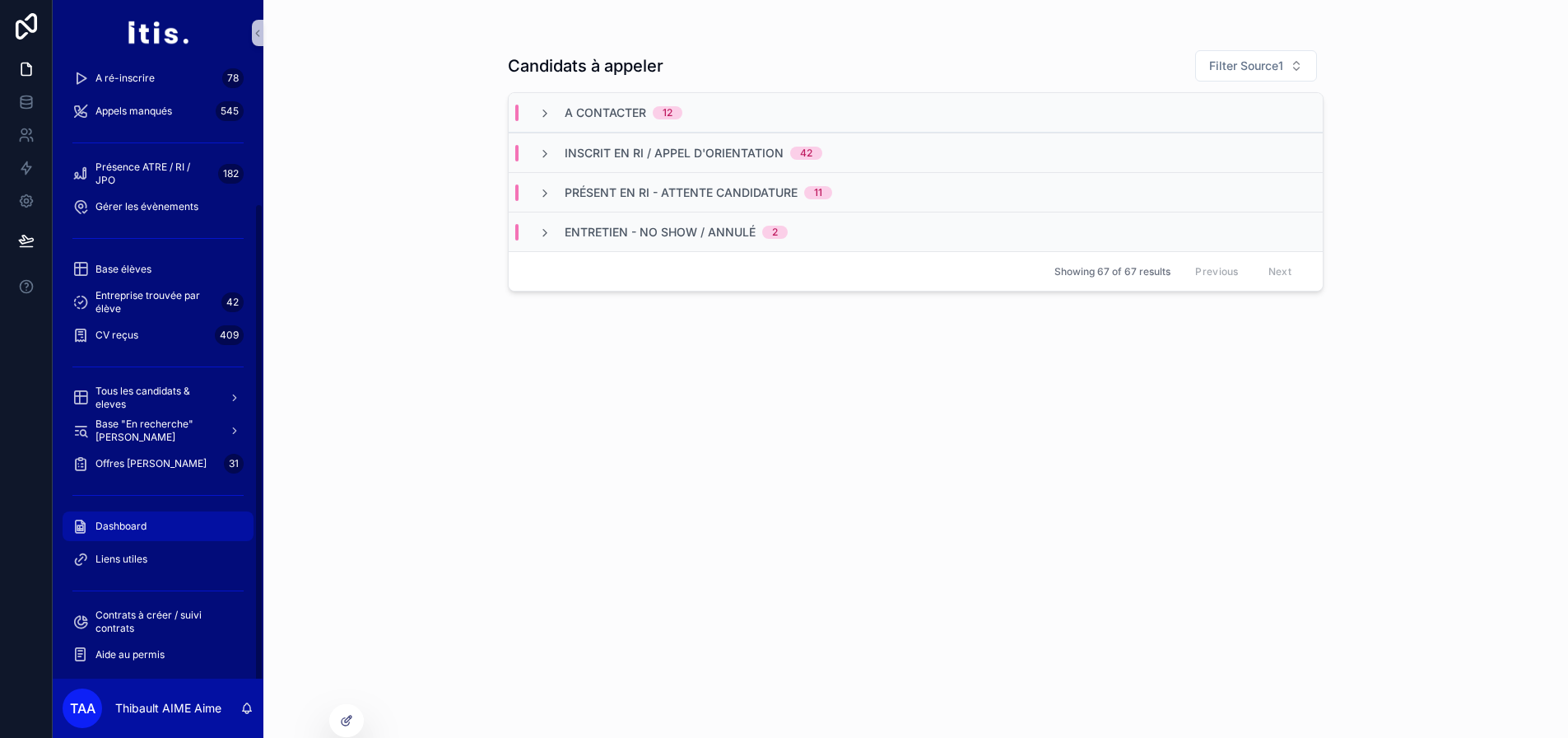
click at [172, 514] on div "Dashboard" at bounding box center [157, 525] width 171 height 26
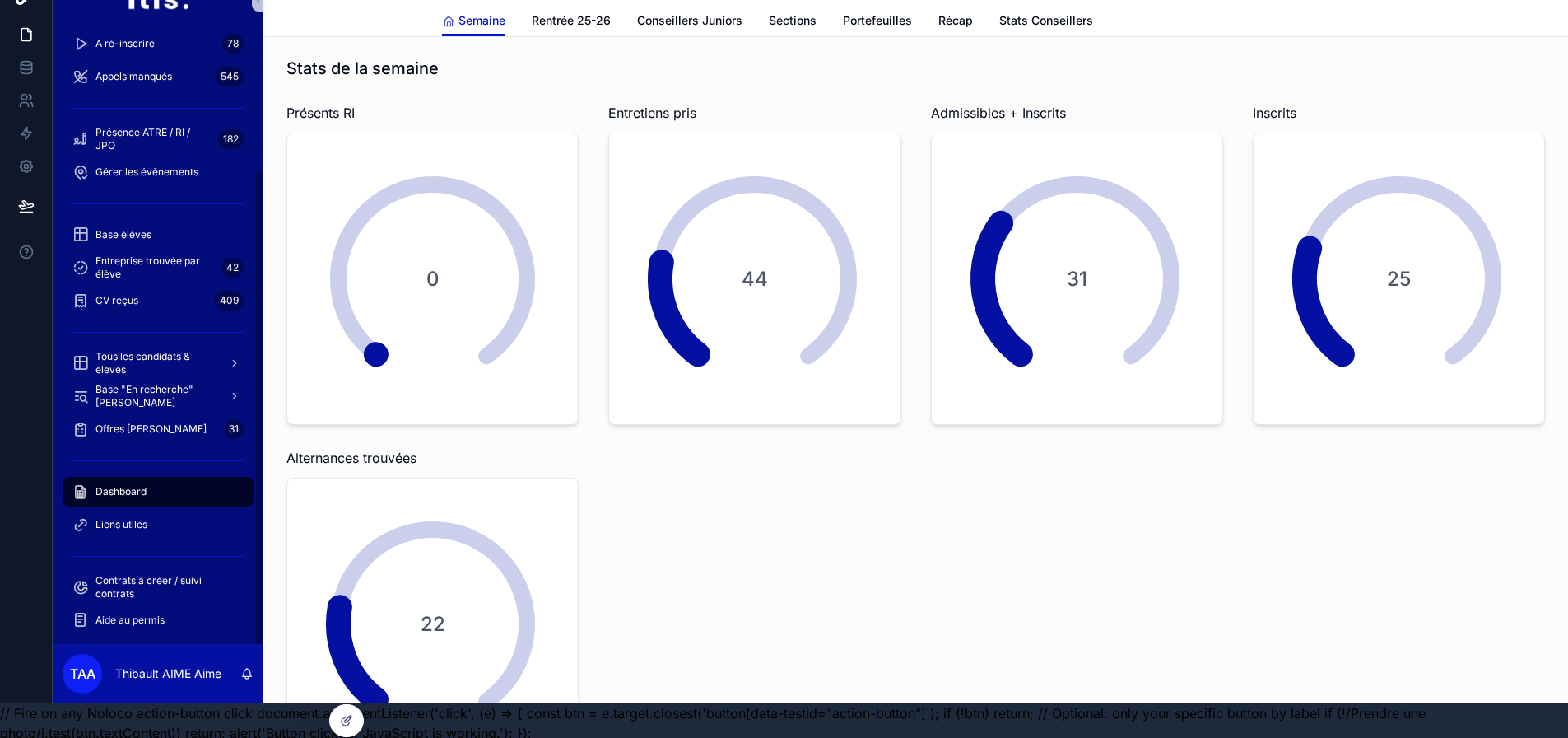
scroll to position [52, 0]
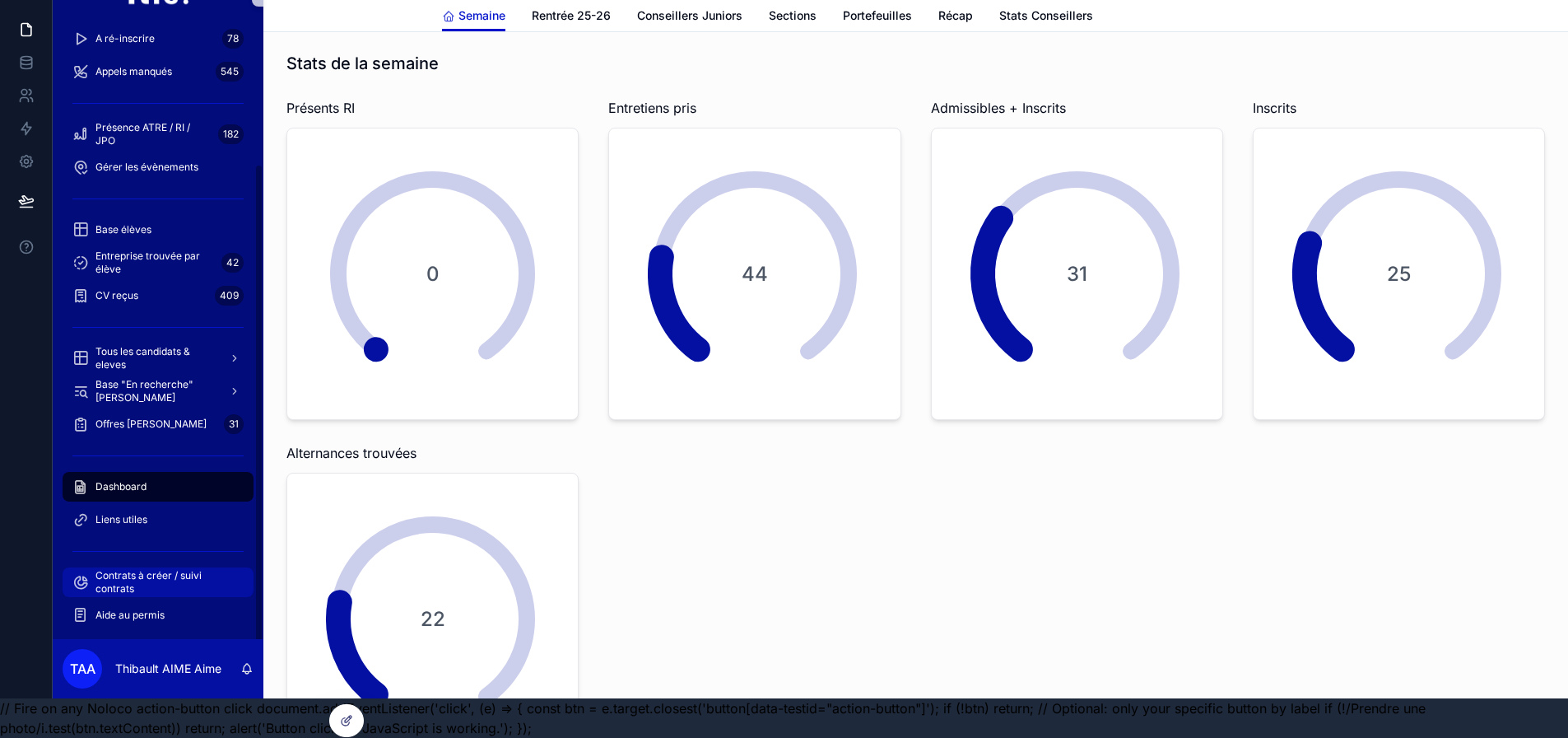
click at [182, 569] on span "Contrats à créer / suivi contrats" at bounding box center [166, 582] width 142 height 26
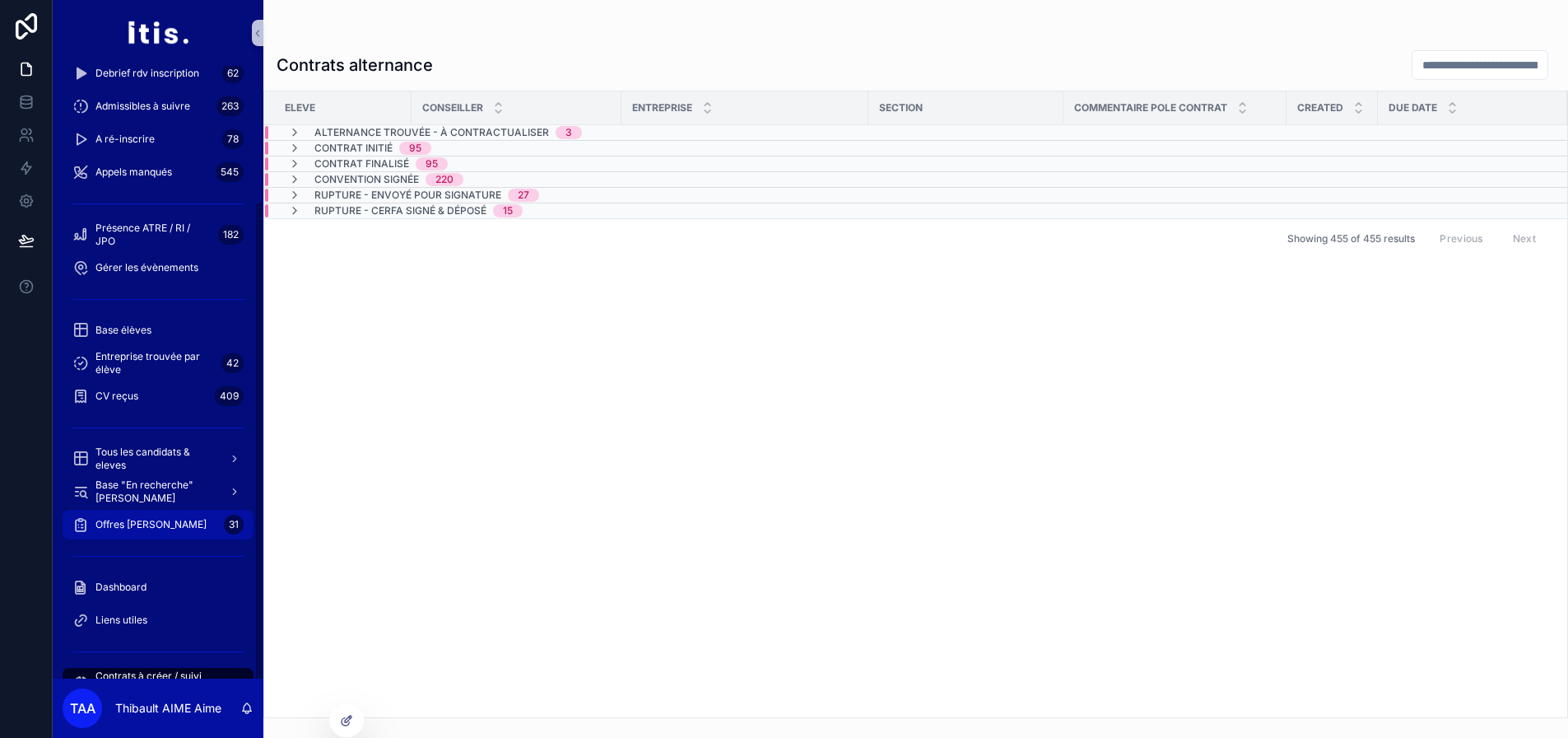
scroll to position [175, 0]
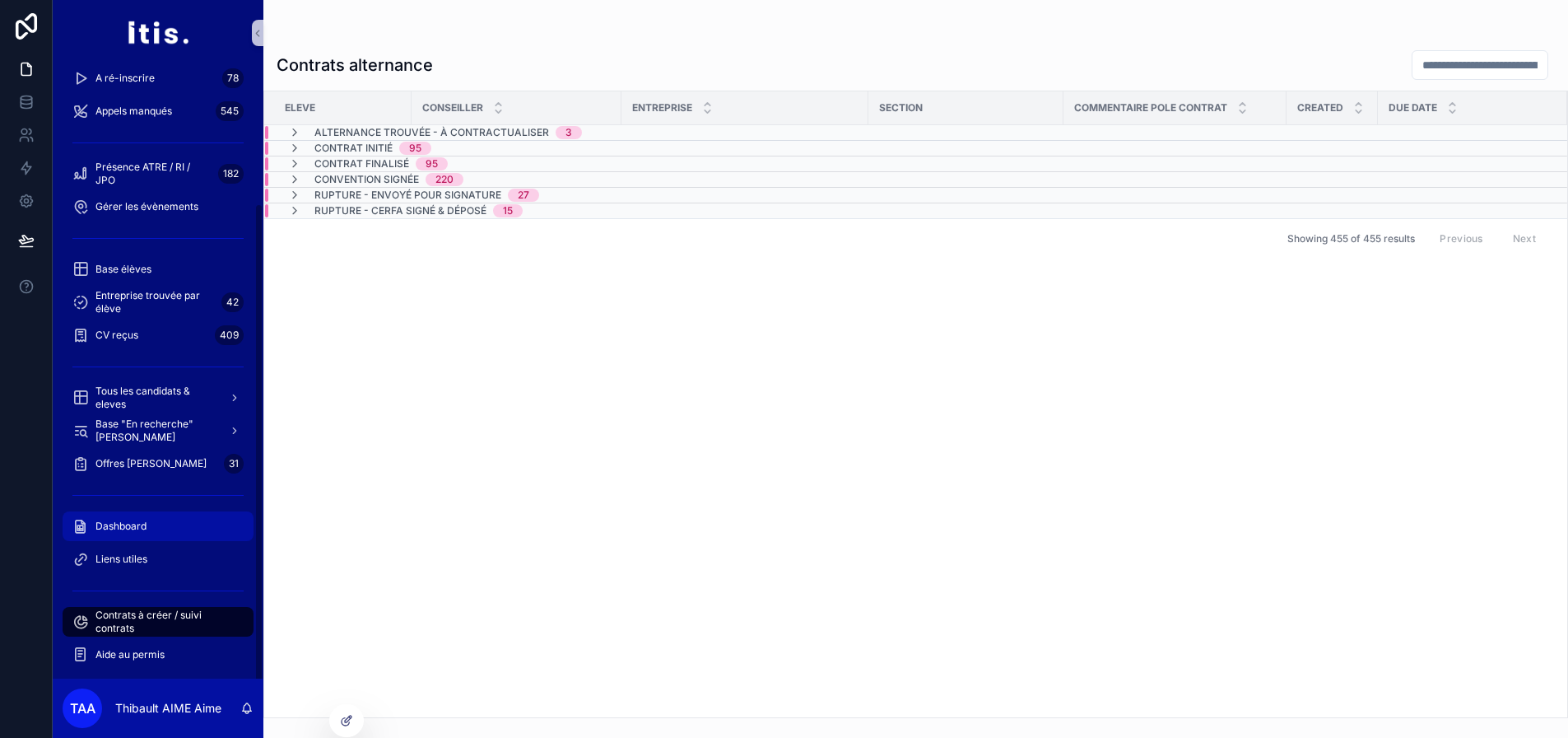
click at [161, 525] on div "Dashboard" at bounding box center [157, 525] width 171 height 26
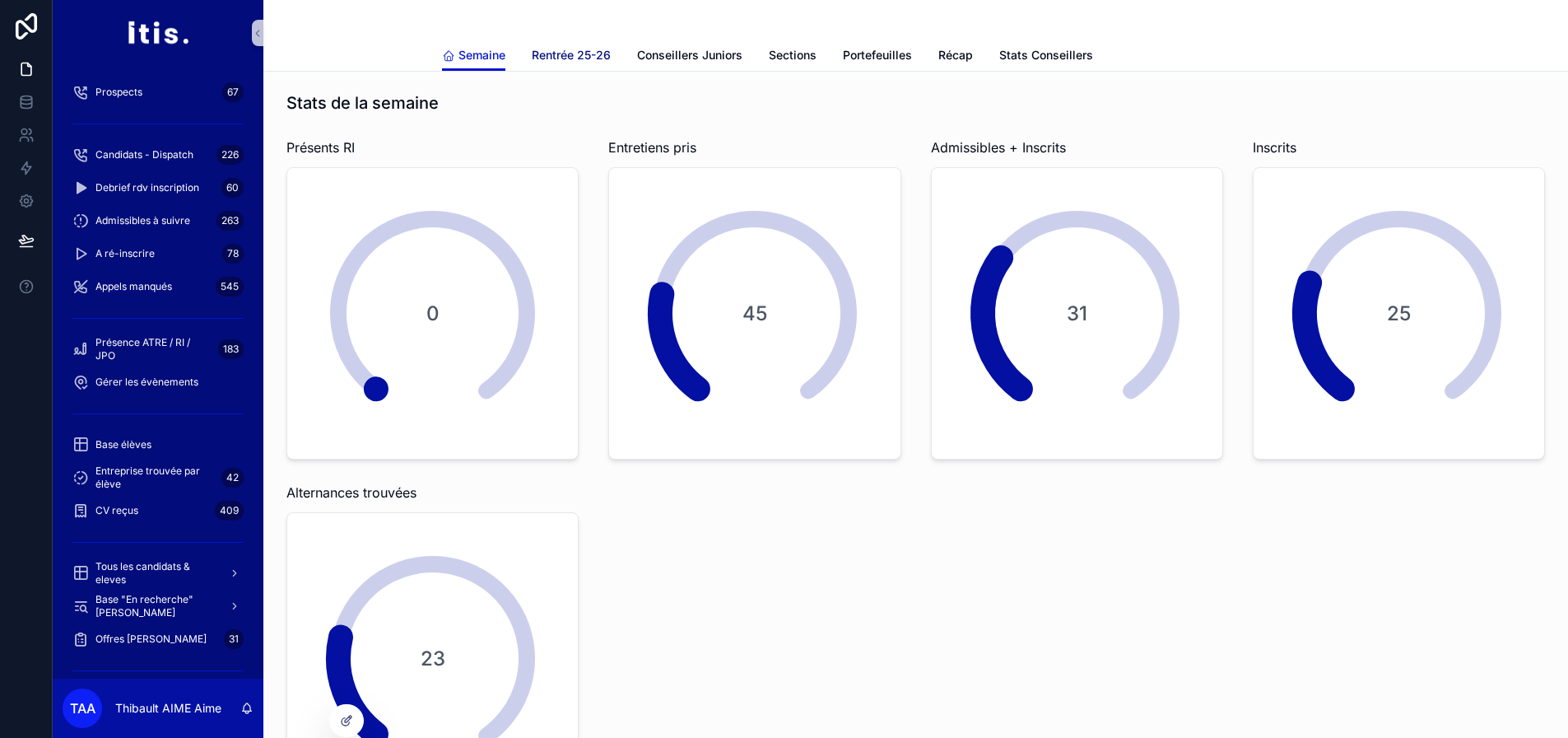
click at [582, 58] on span "Rentrée 25-26" at bounding box center [571, 54] width 79 height 16
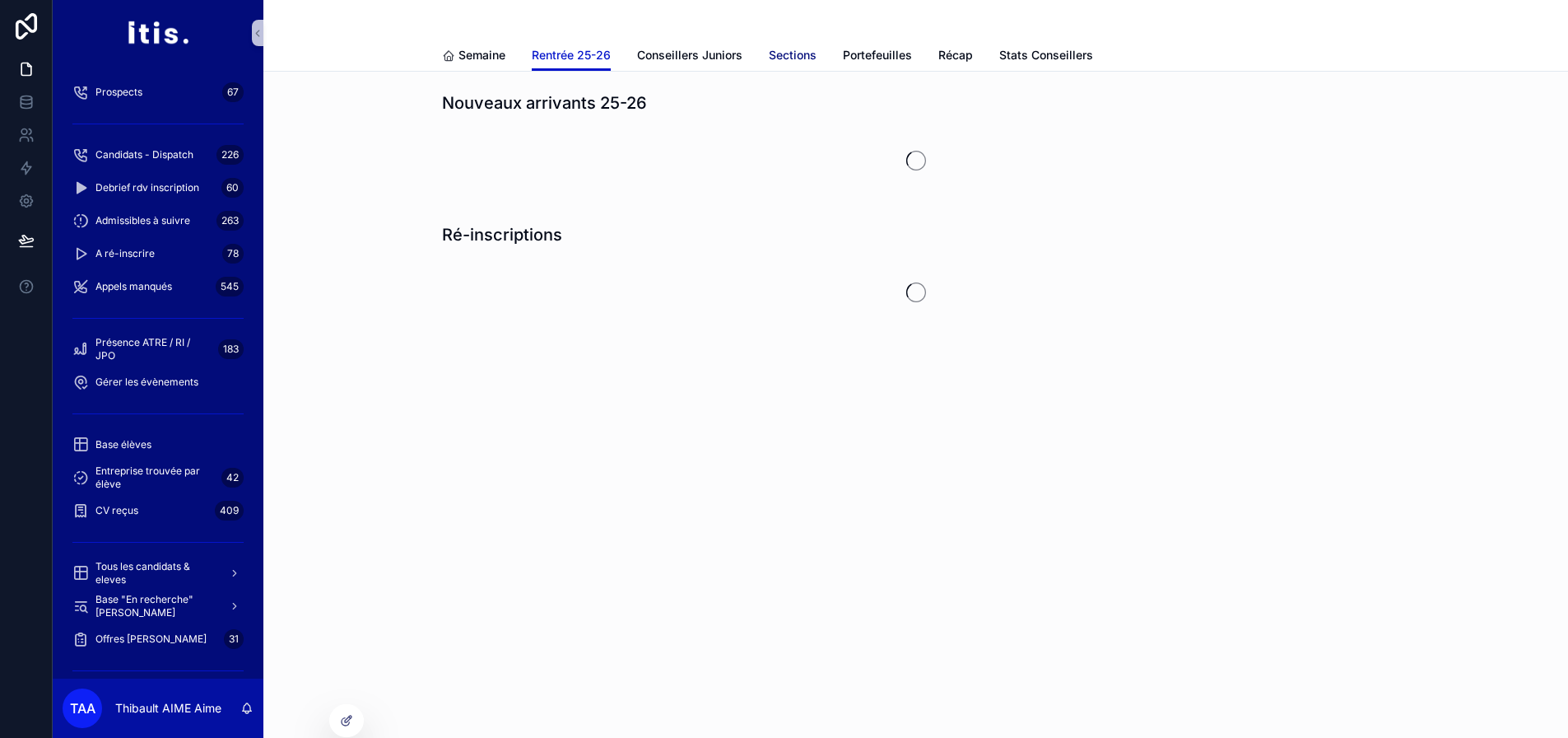
click at [781, 58] on span "Sections" at bounding box center [792, 54] width 48 height 16
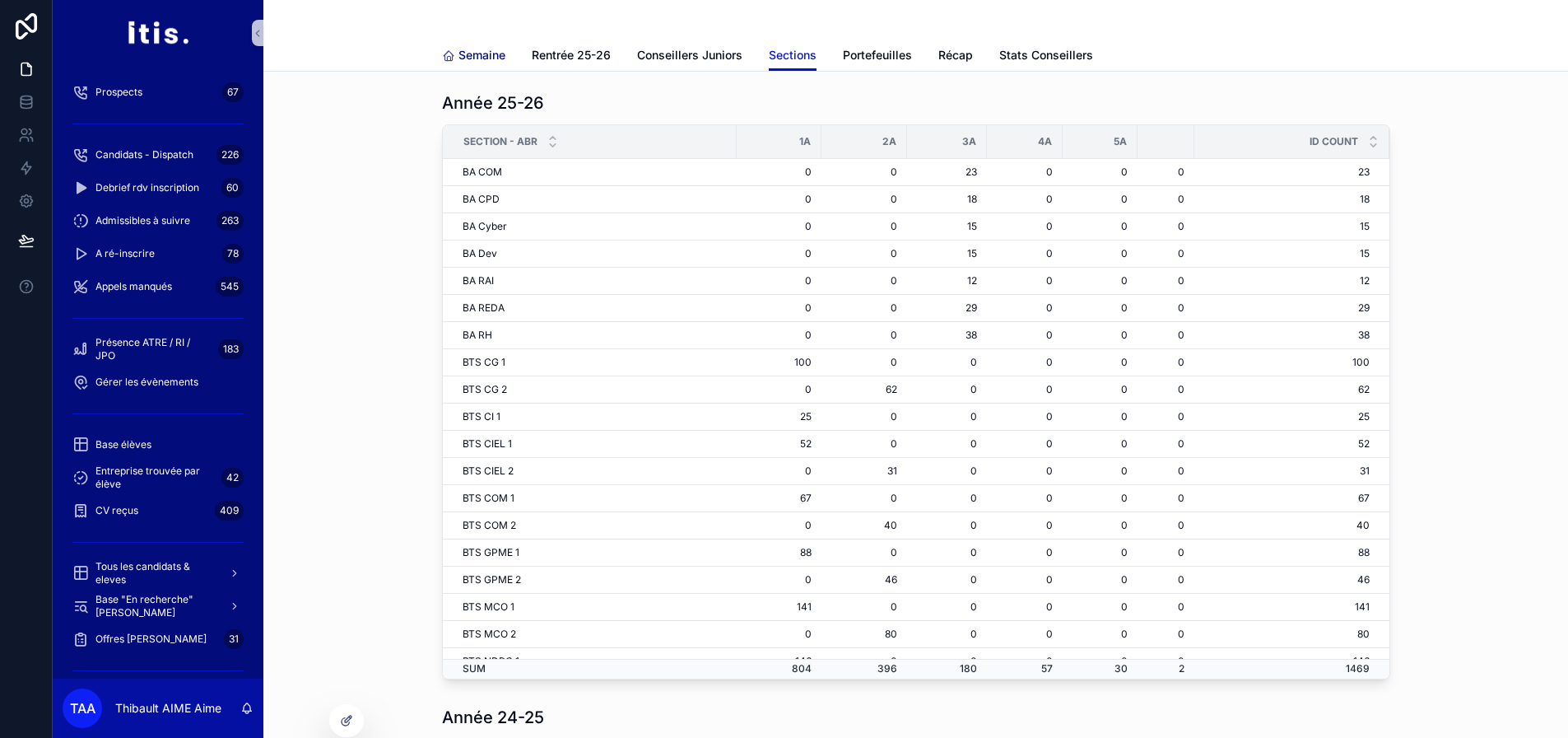
click at [473, 60] on span "Semaine" at bounding box center [481, 54] width 47 height 16
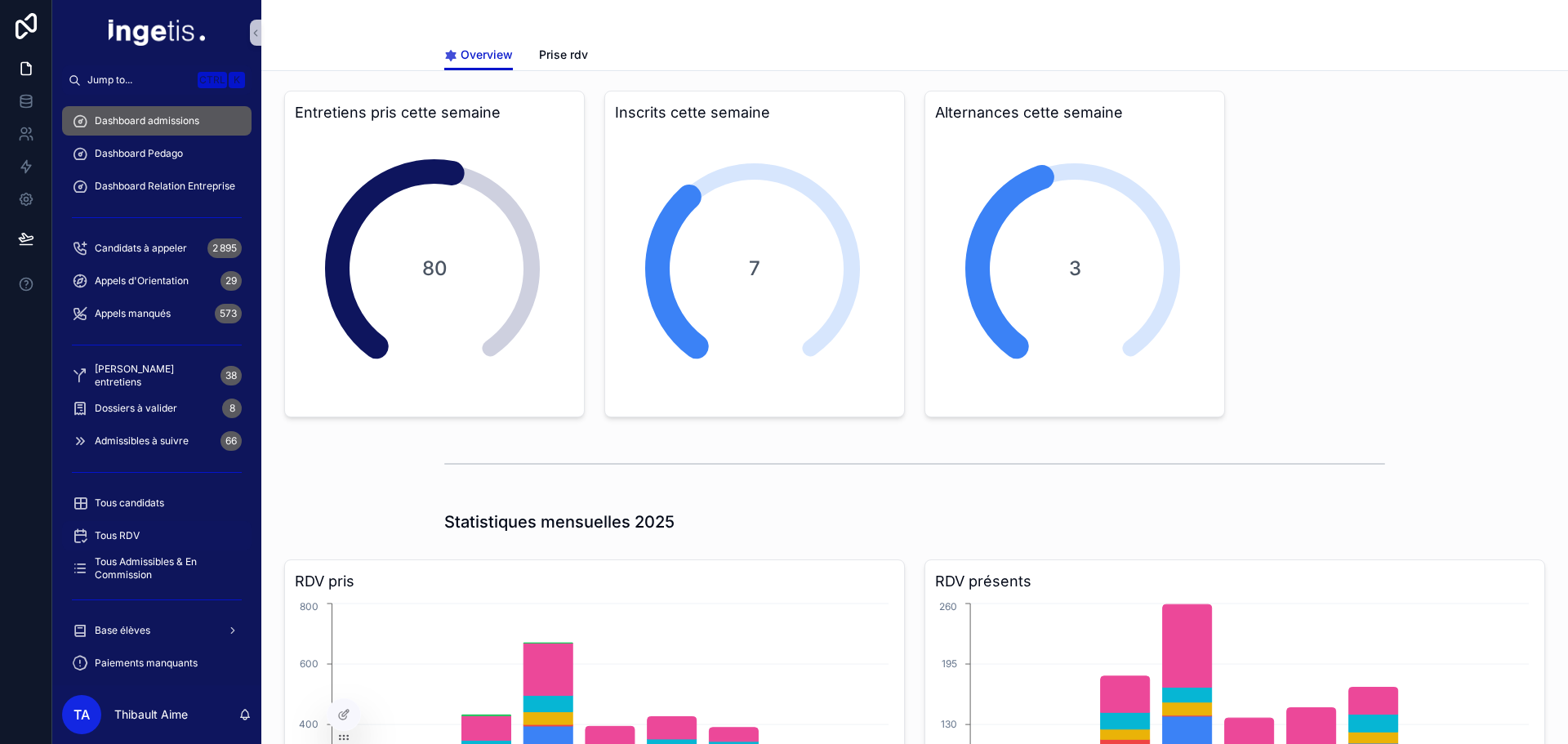
scroll to position [245, 0]
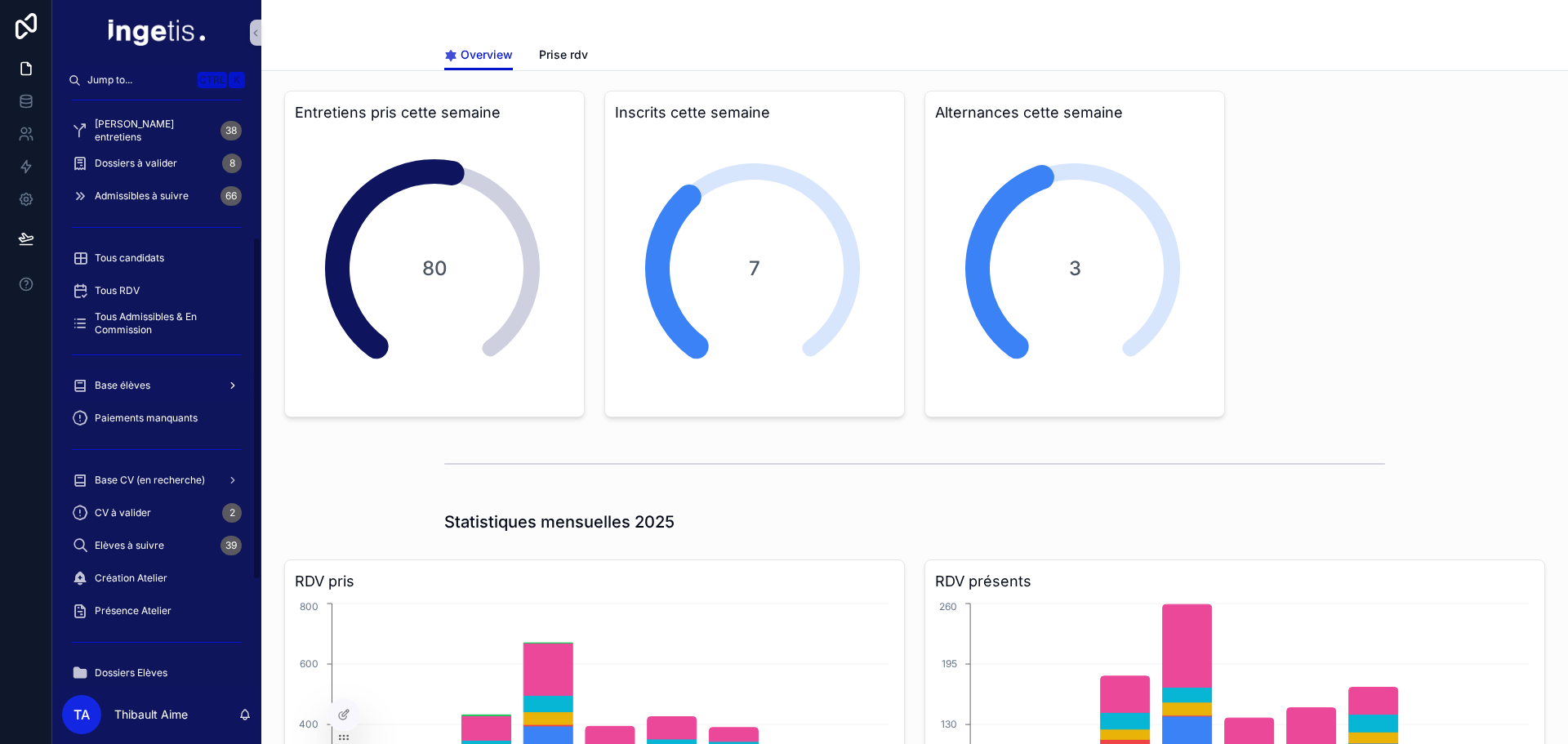
click at [121, 385] on span "Base élèves" at bounding box center [122, 385] width 56 height 13
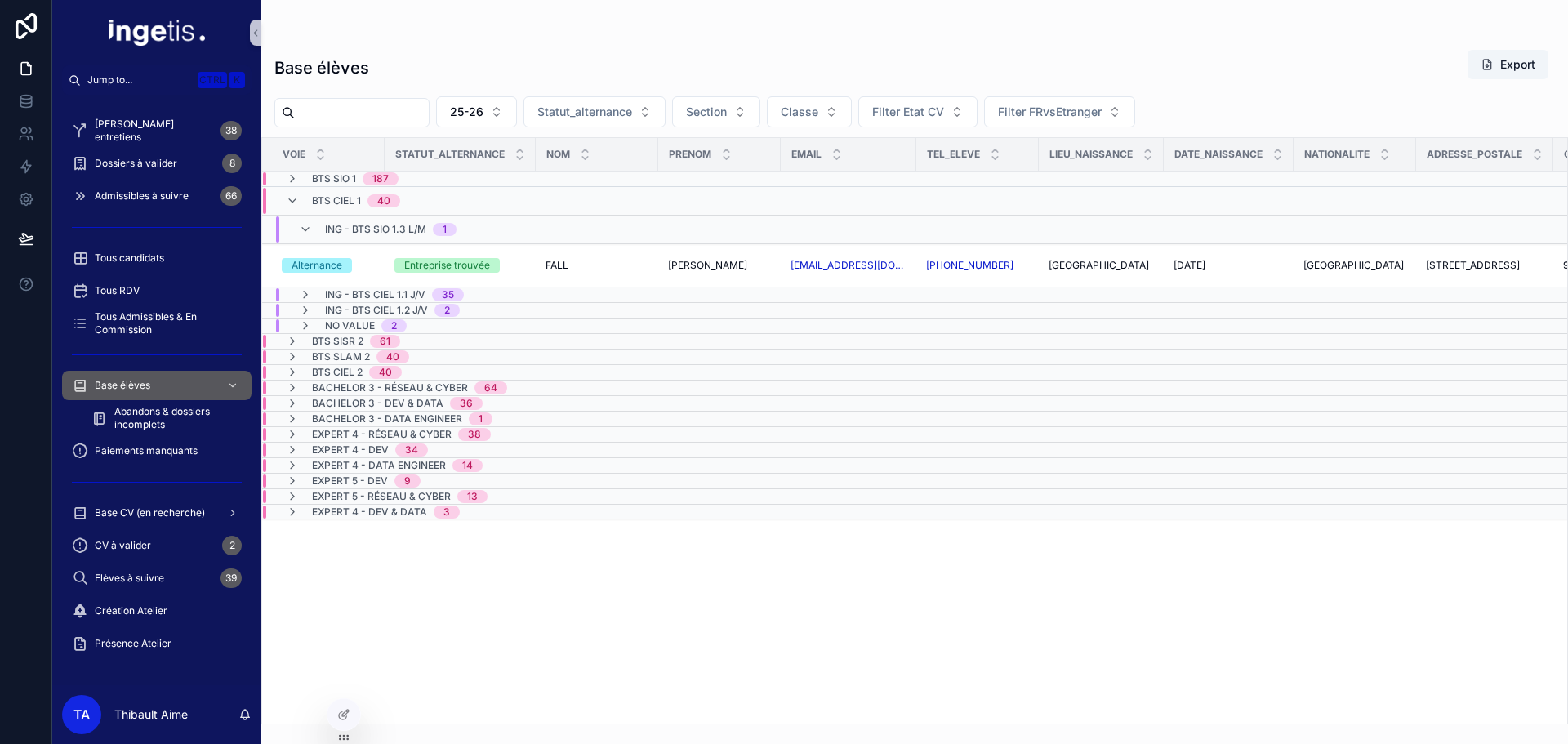
click at [347, 231] on span "ING - BTS SIO 1.3 L/M" at bounding box center [375, 229] width 101 height 13
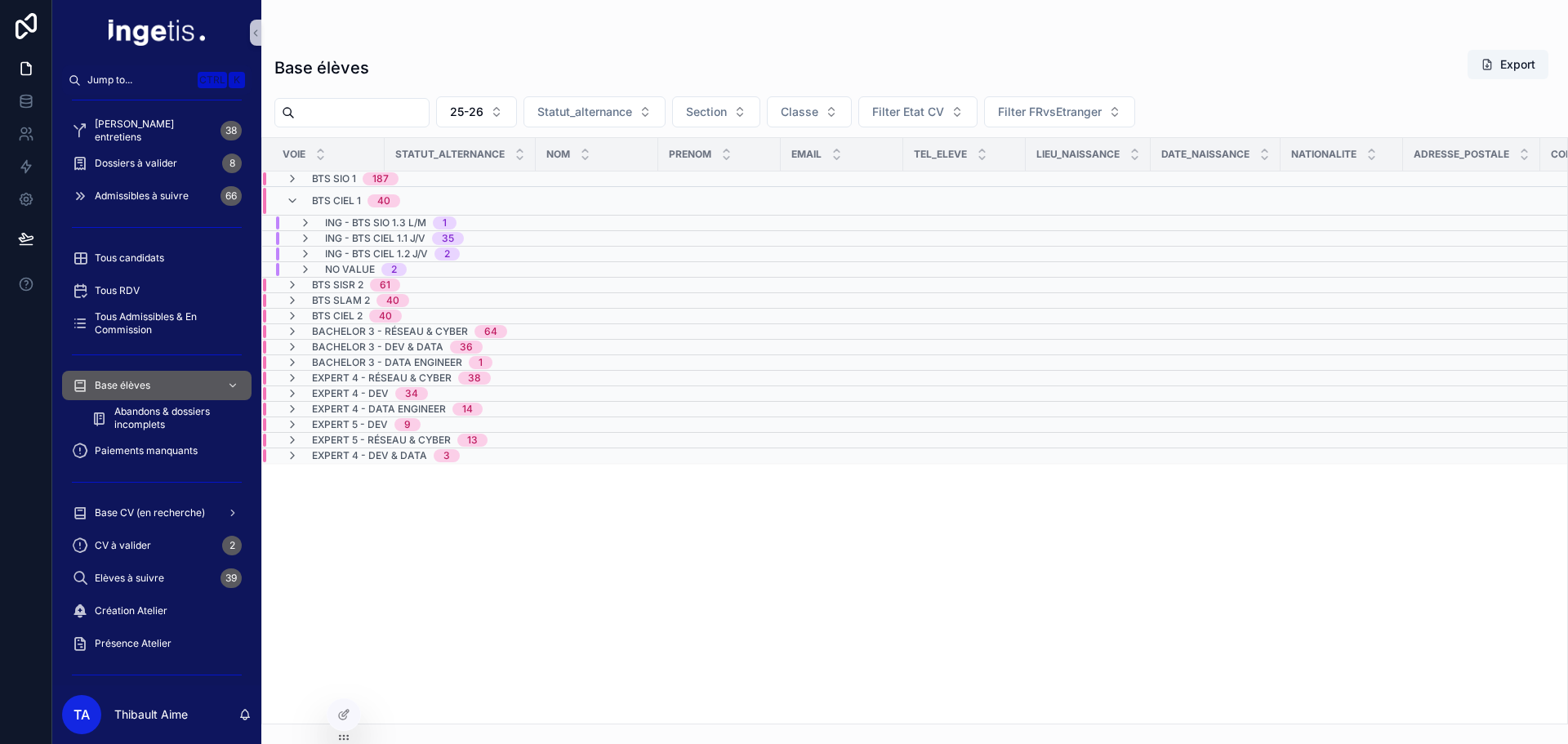
click at [337, 196] on span "BTS CIEL 1" at bounding box center [337, 200] width 49 height 13
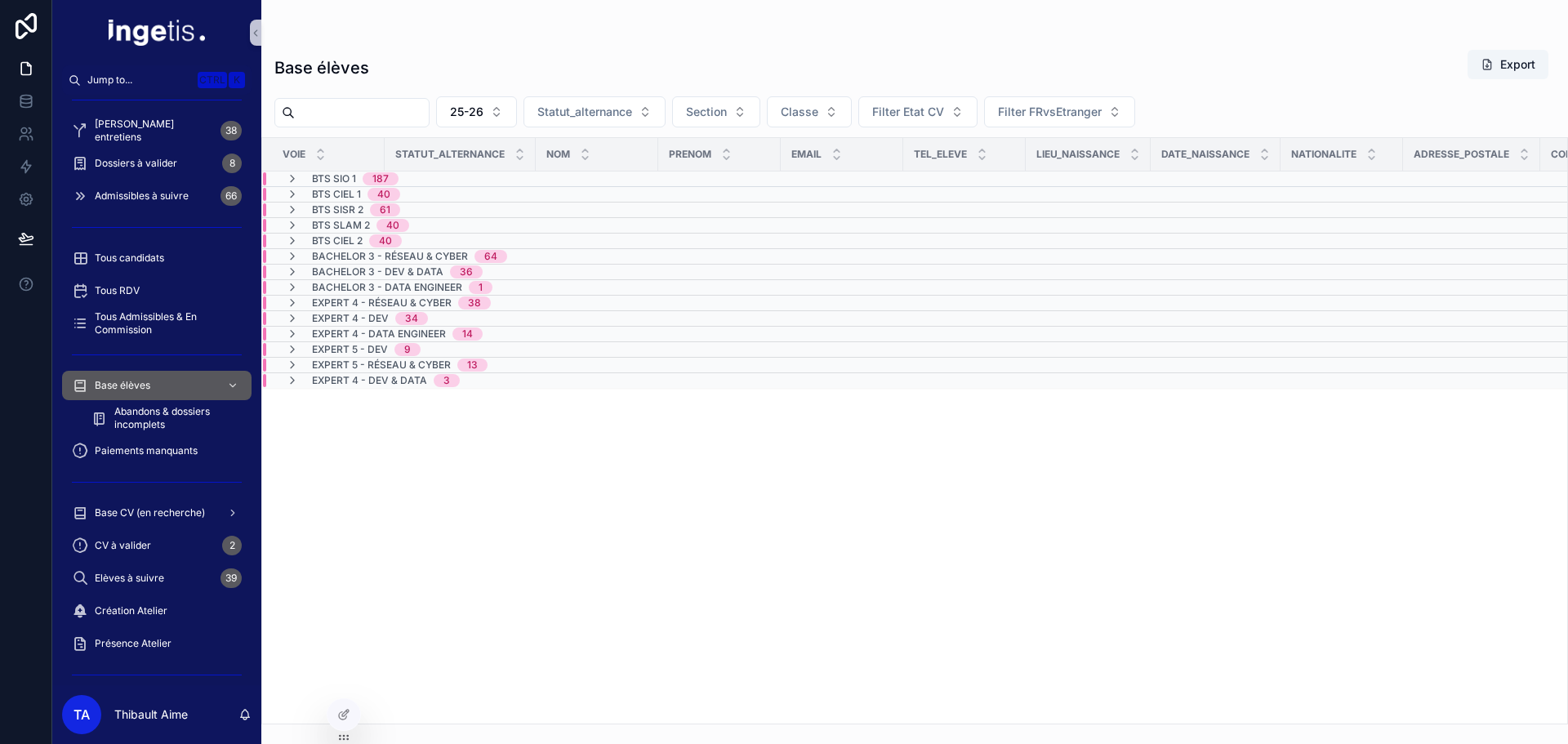
click at [321, 172] on span "BTS SIO 1" at bounding box center [334, 178] width 44 height 13
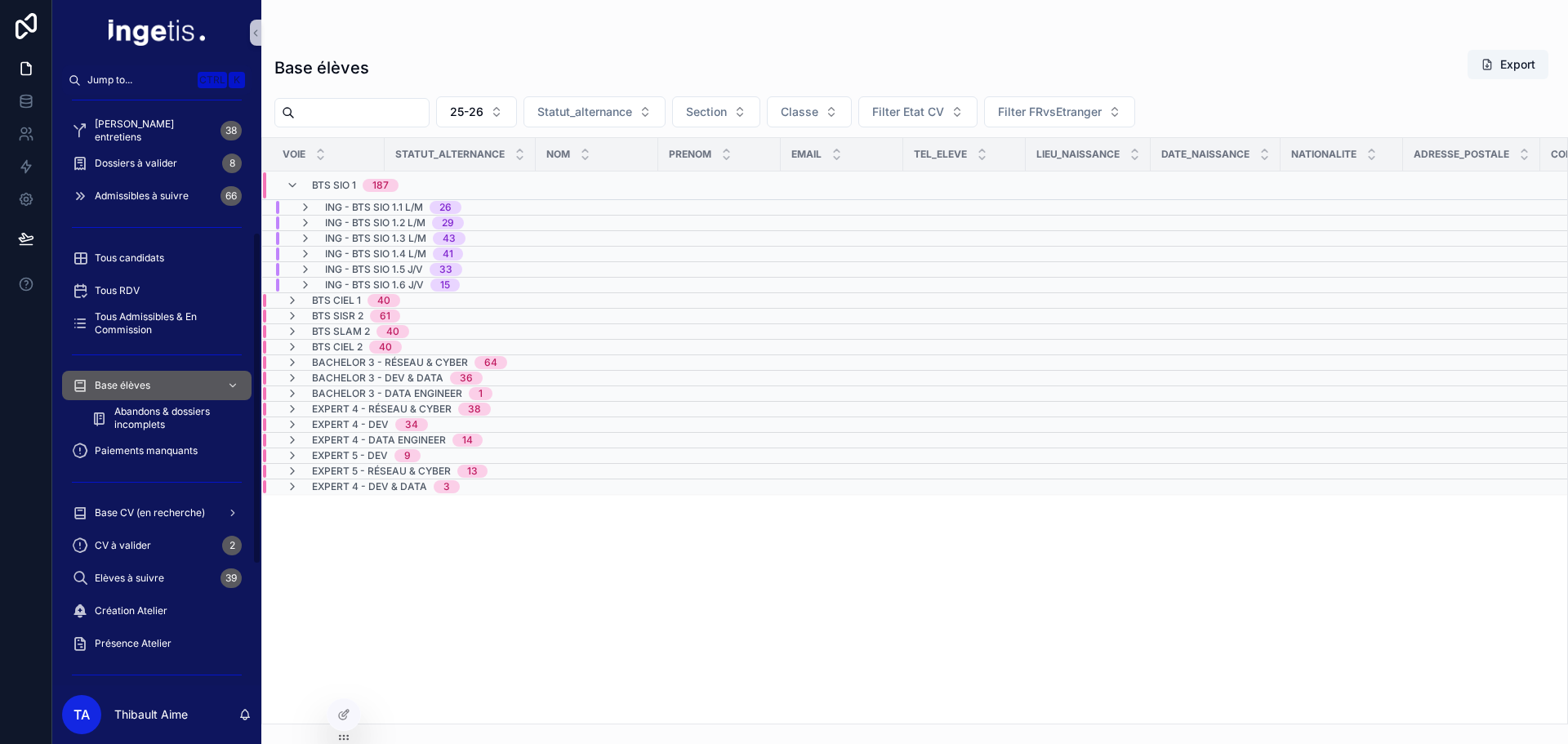
click at [348, 186] on span "BTS SIO 1" at bounding box center [334, 185] width 44 height 13
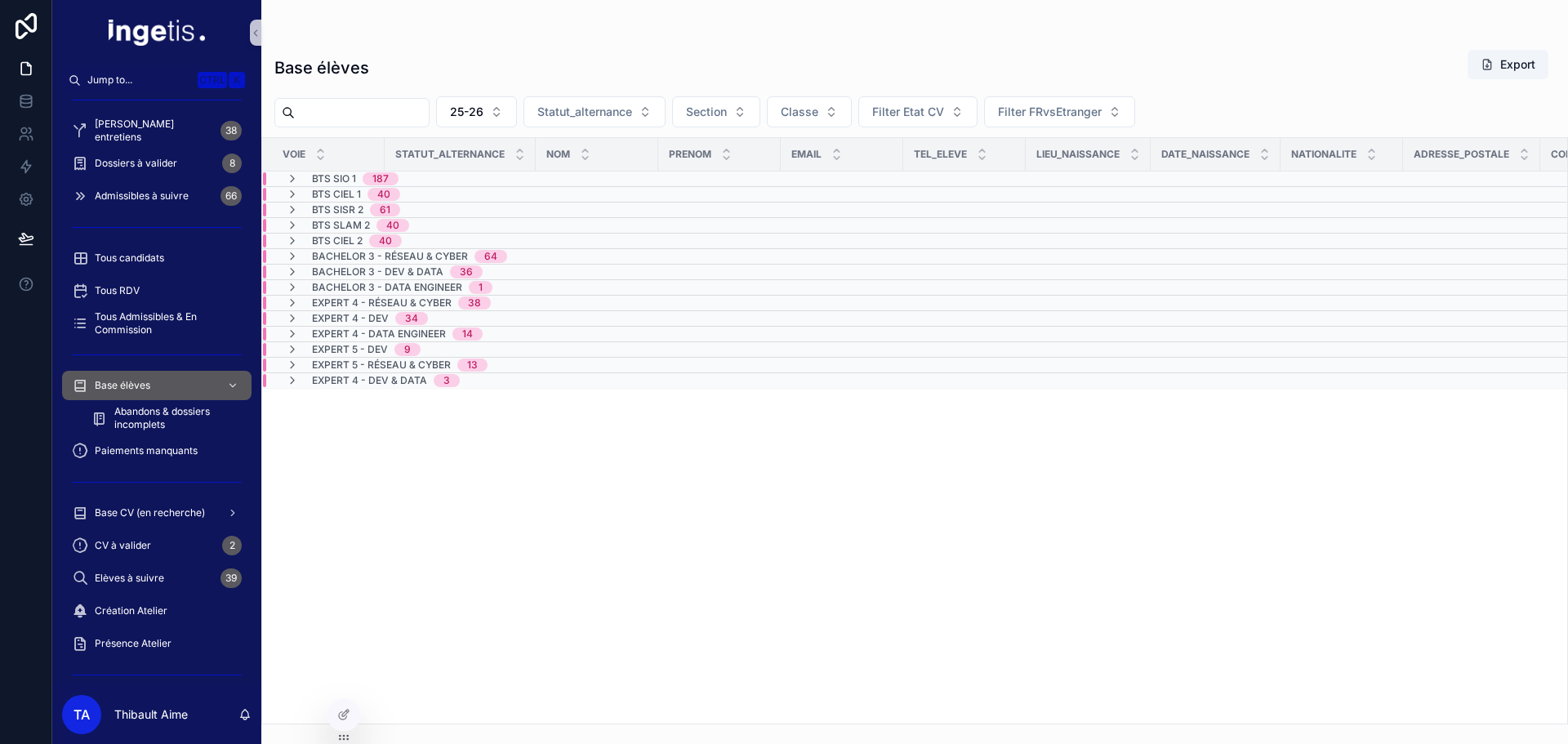
click at [352, 193] on span "BTS CIEL 1" at bounding box center [337, 194] width 49 height 13
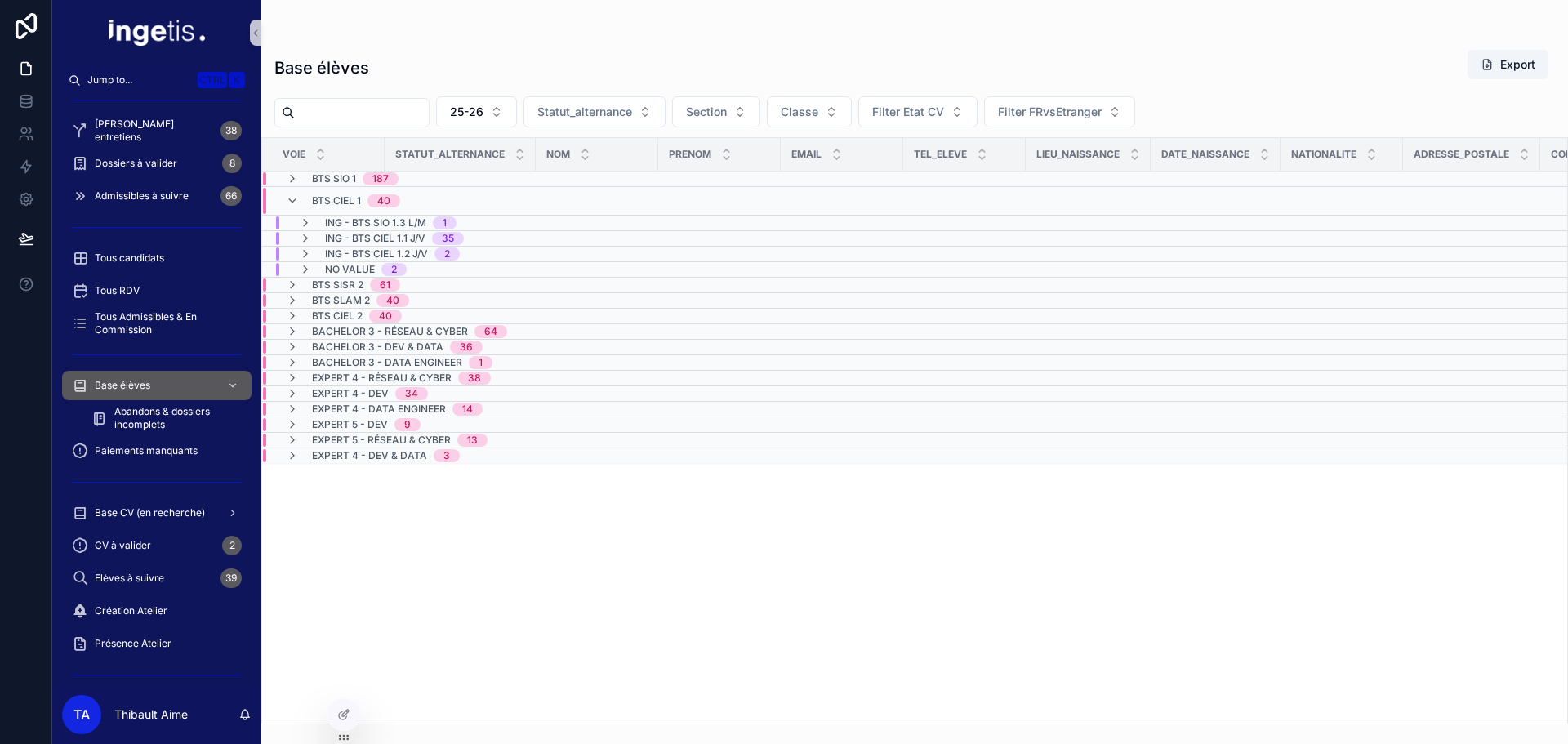
click at [338, 193] on div "BTS CIEL 1 40" at bounding box center [356, 201] width 89 height 26
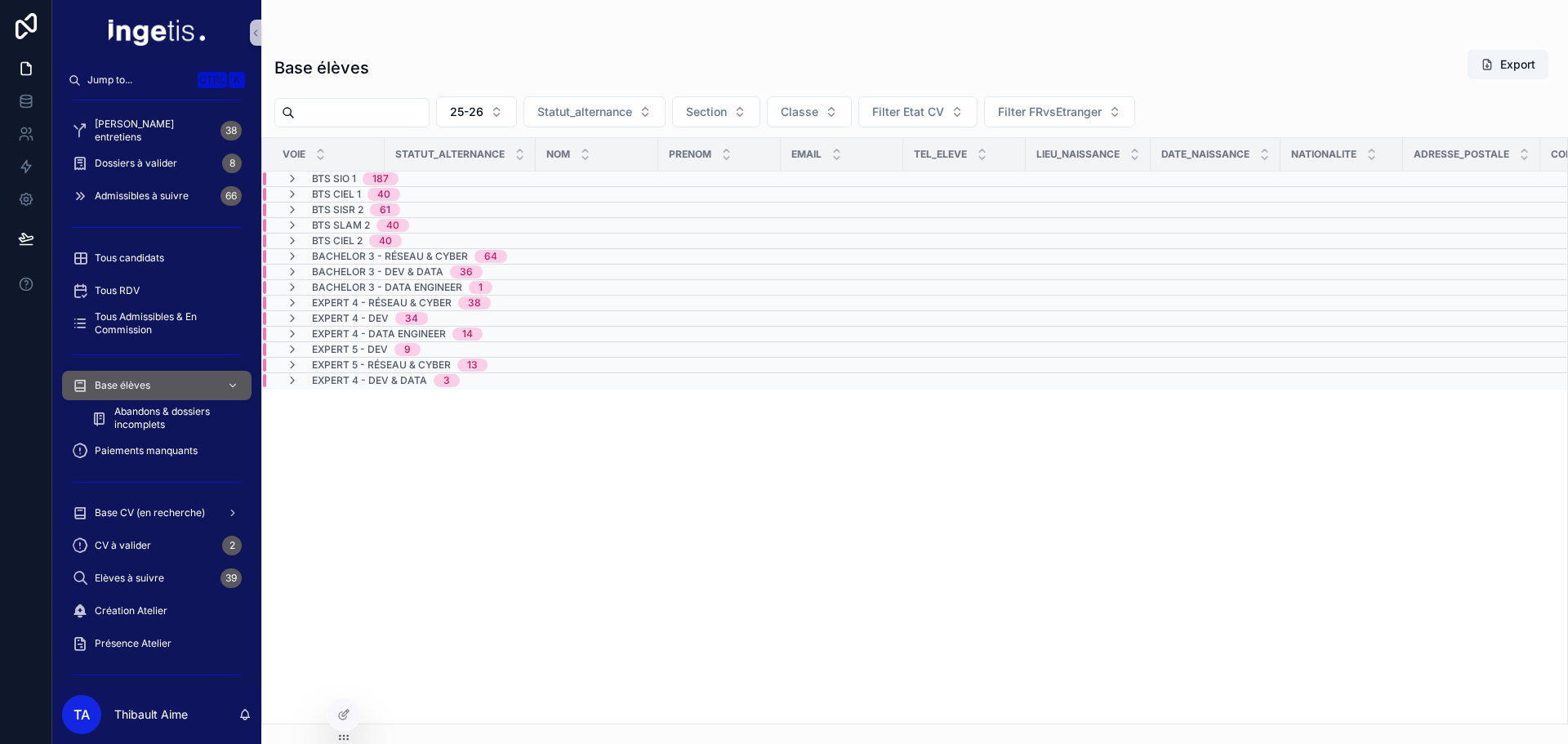
click at [337, 209] on span "BTS SISR 2" at bounding box center [337, 209] width 51 height 13
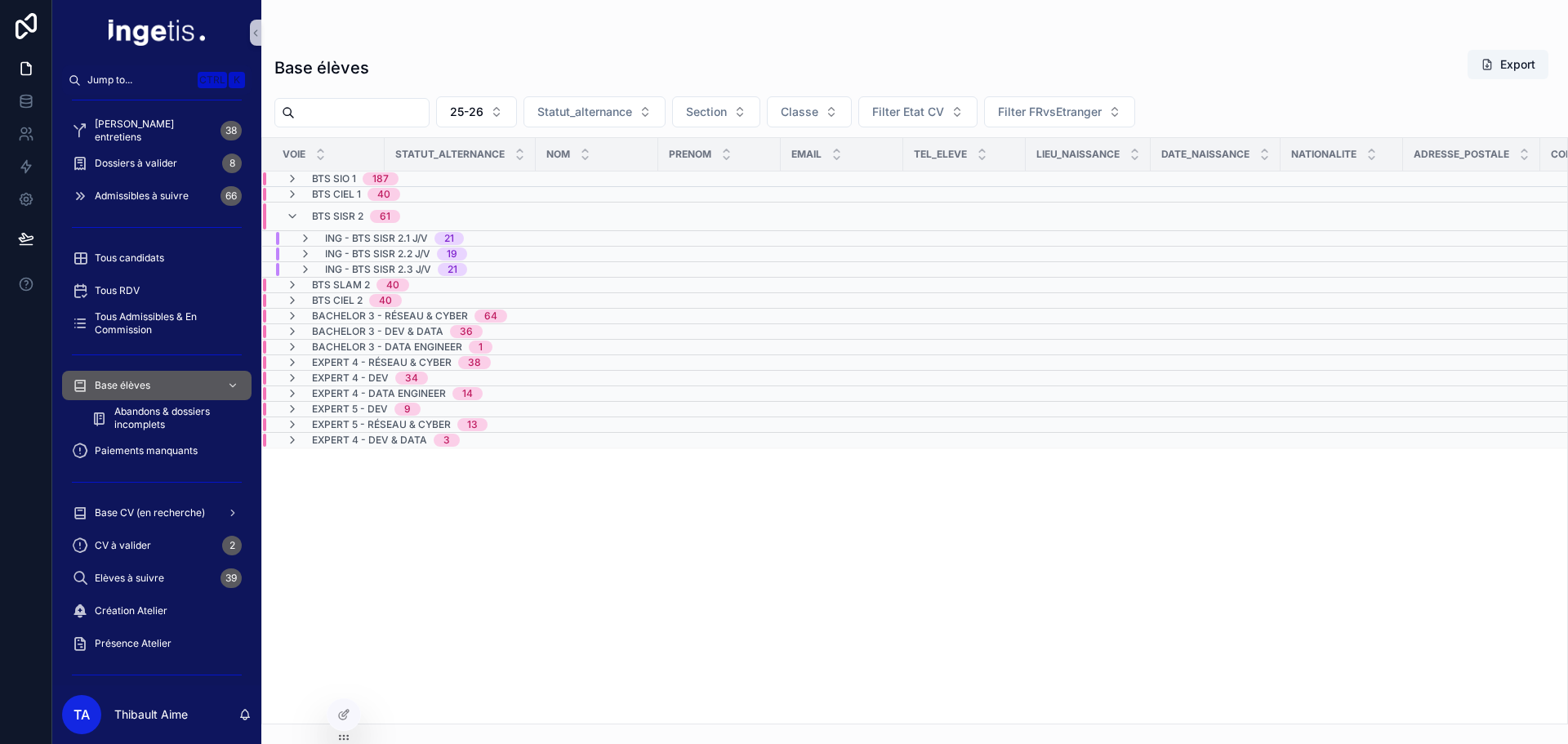
click at [337, 211] on span "BTS SISR 2" at bounding box center [337, 216] width 51 height 13
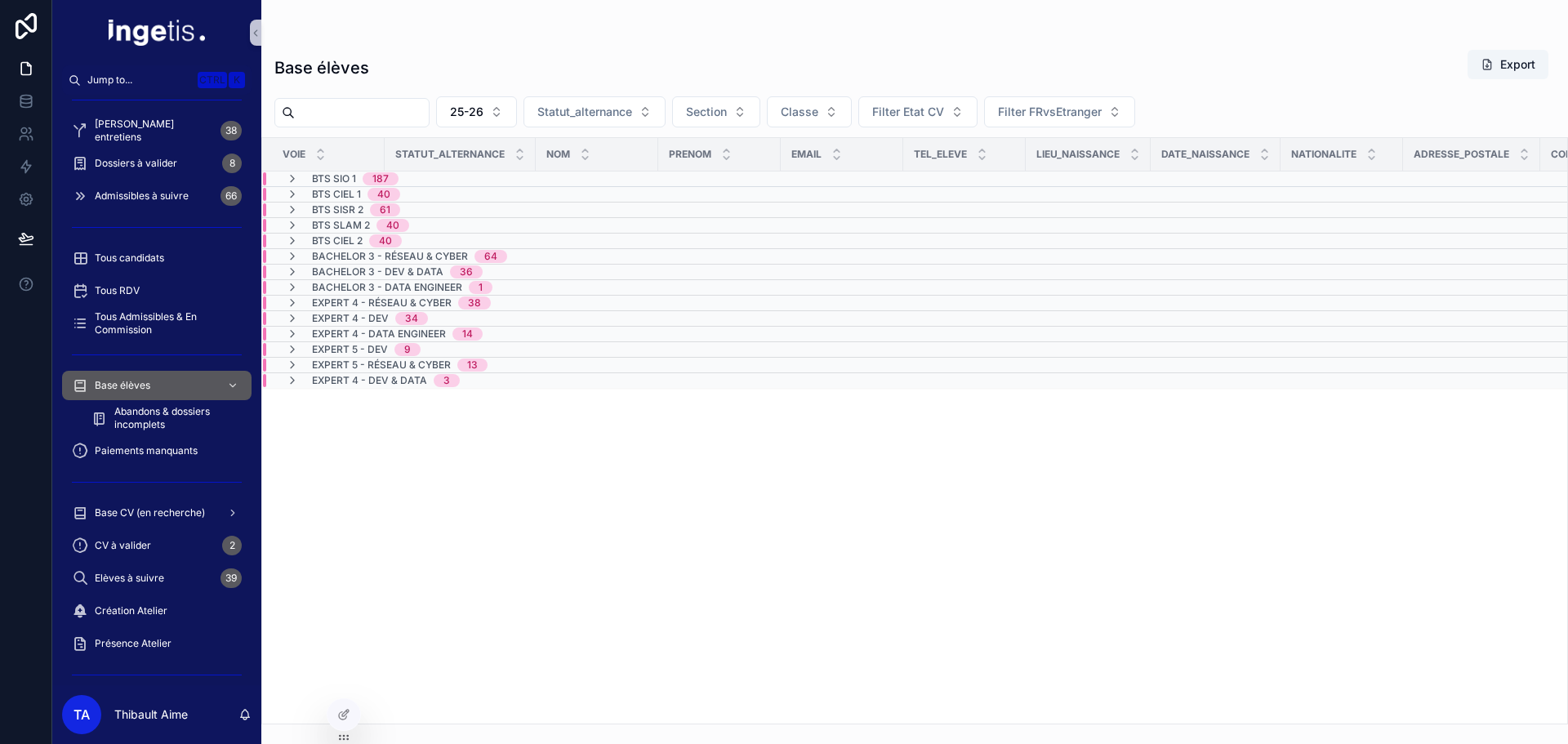
click at [331, 197] on span "BTS CIEL 1" at bounding box center [337, 194] width 49 height 13
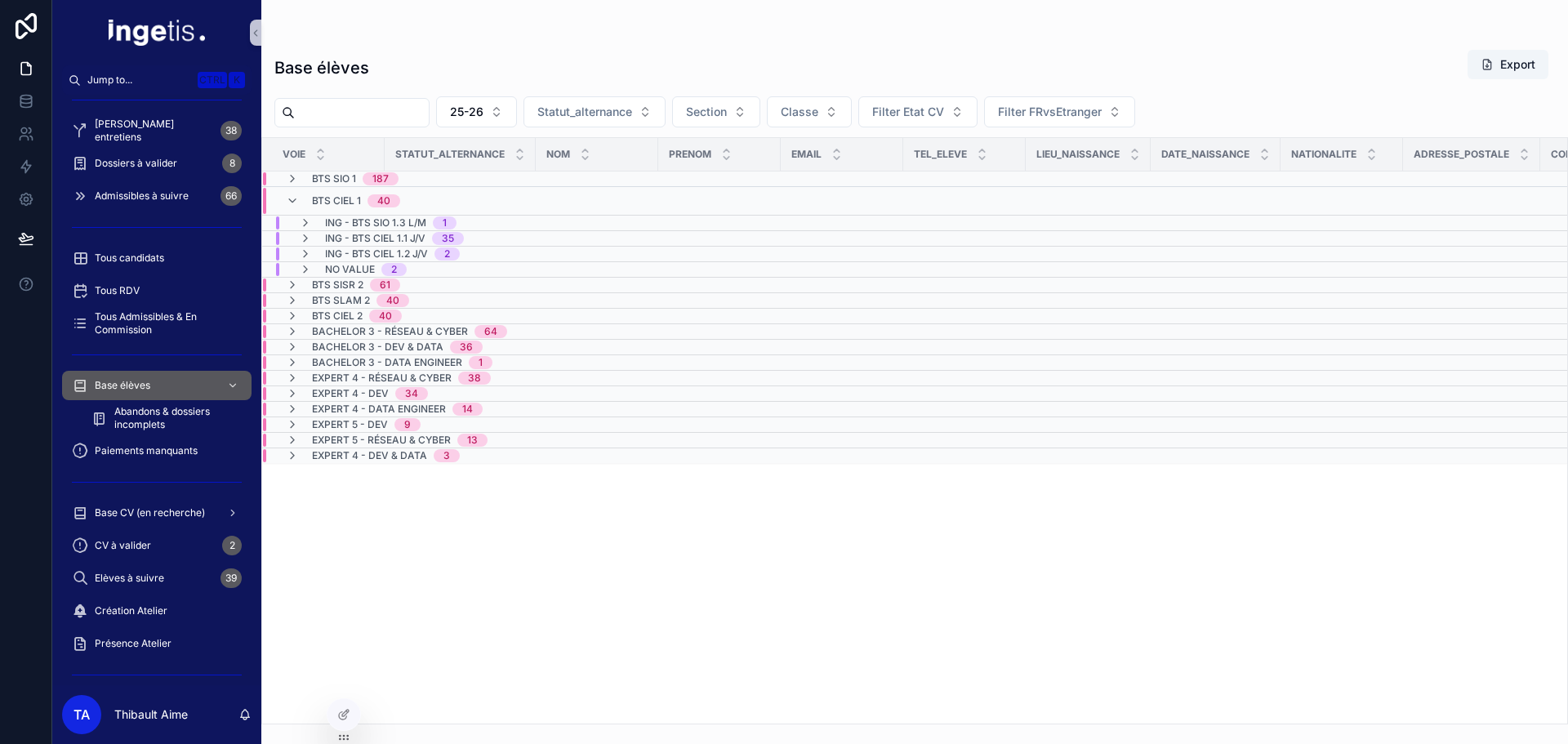
click at [331, 197] on span "BTS CIEL 1" at bounding box center [337, 200] width 49 height 13
